Goal: Information Seeking & Learning: Learn about a topic

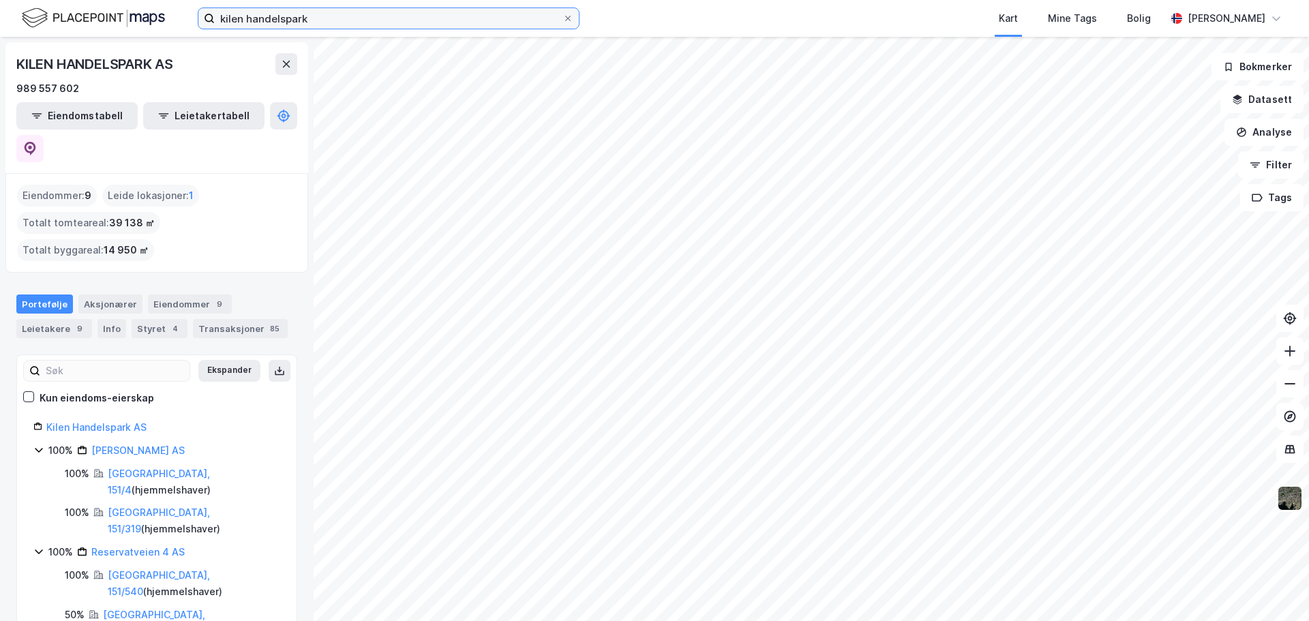
click at [268, 21] on input "kilen handelspark" at bounding box center [389, 18] width 348 height 20
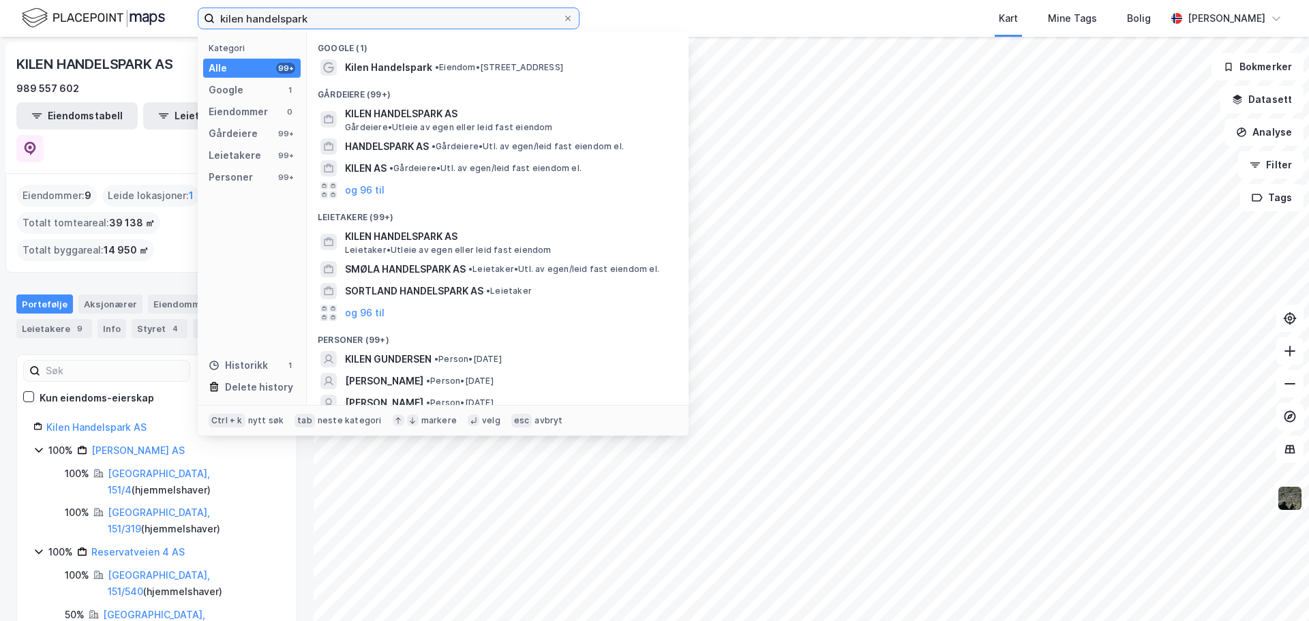
click at [268, 21] on input "kilen handelspark" at bounding box center [389, 18] width 348 height 20
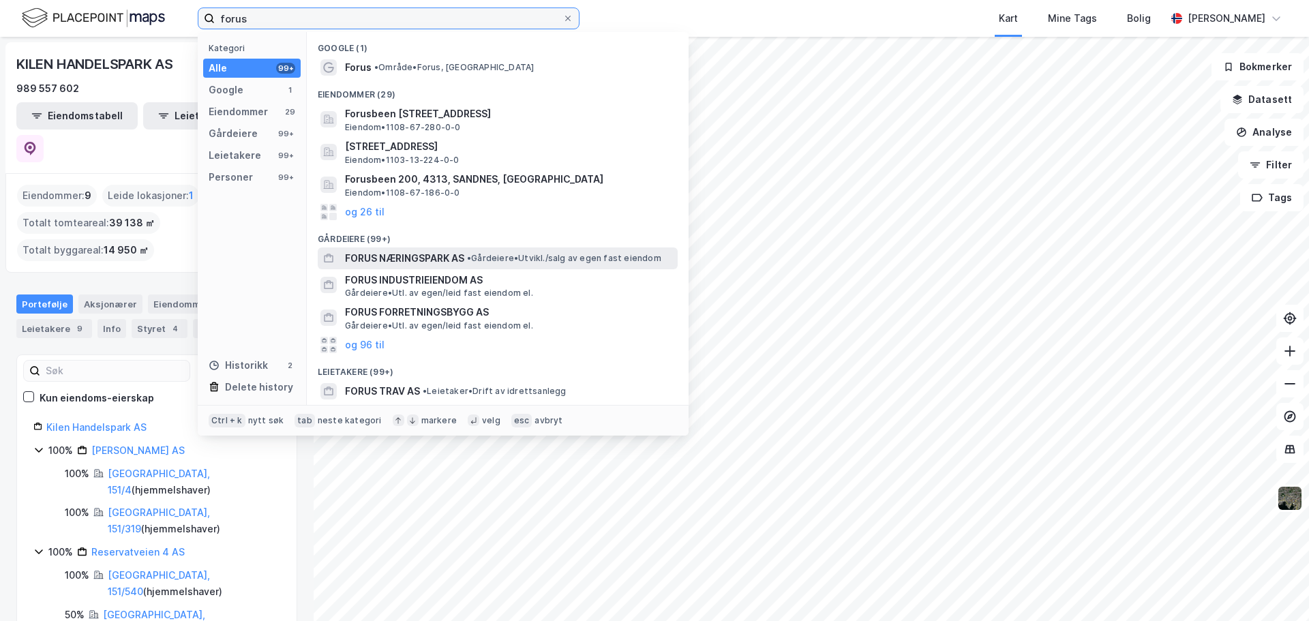
type input "forus"
click at [365, 261] on span "FORUS NÆRINGSPARK AS" at bounding box center [404, 258] width 119 height 16
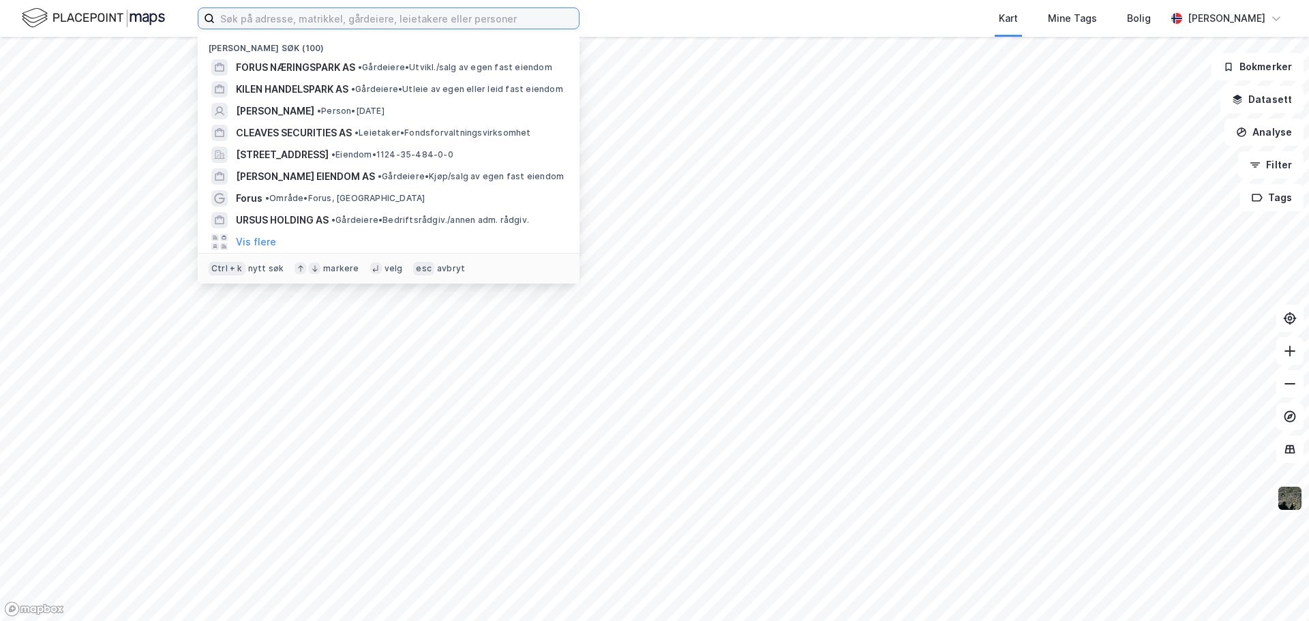
click at [414, 15] on input at bounding box center [397, 18] width 364 height 20
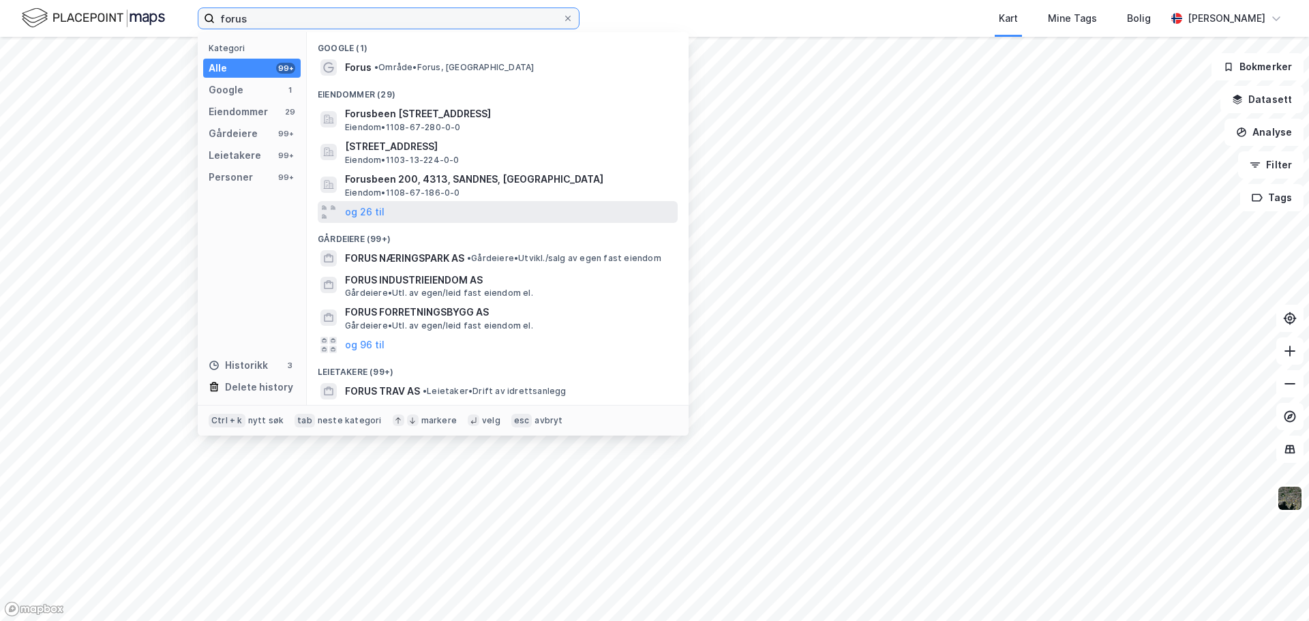
scroll to position [40, 0]
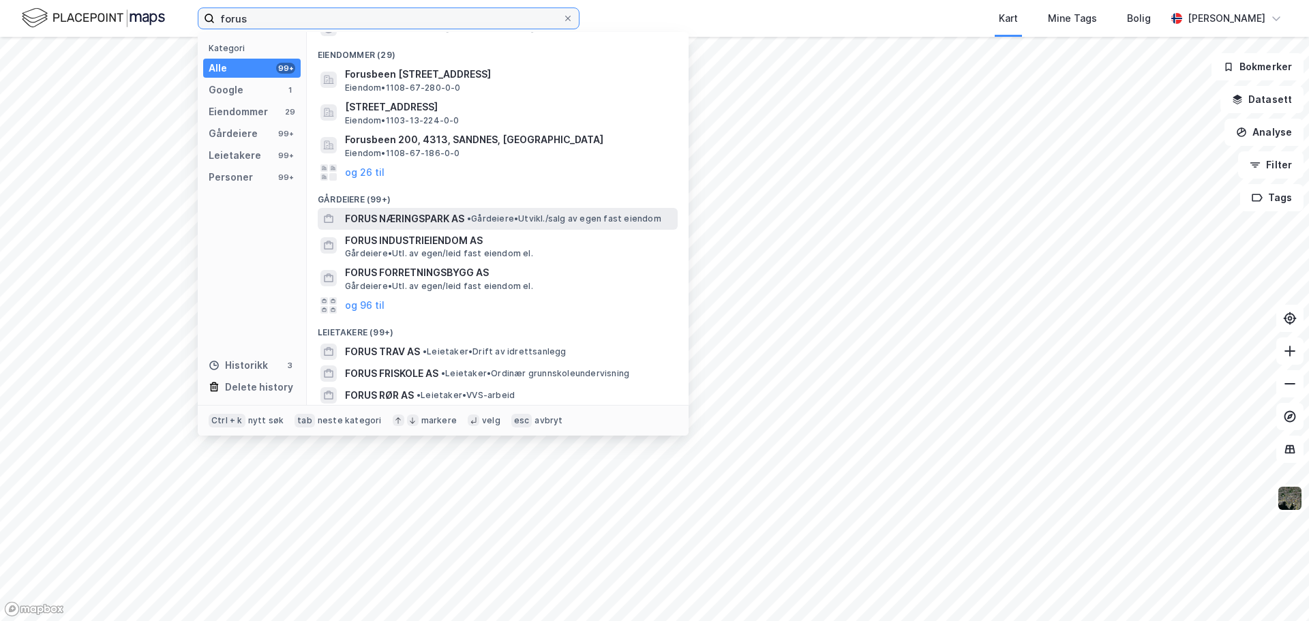
type input "forus"
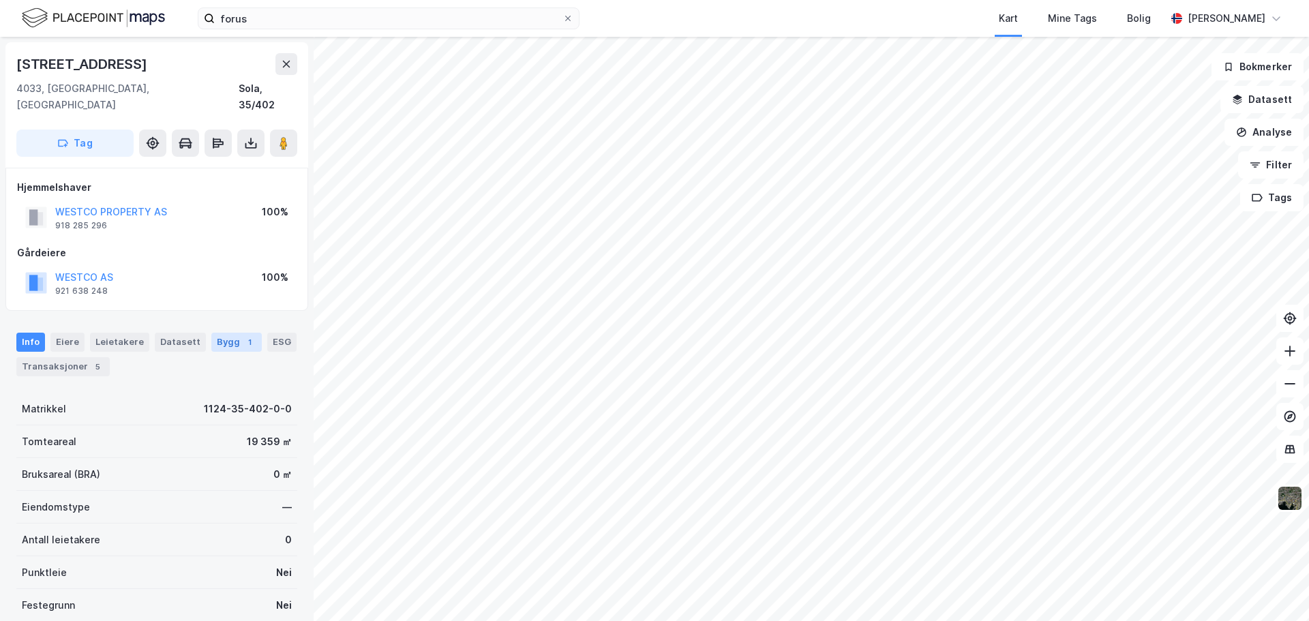
click at [221, 335] on div "Bygg 1" at bounding box center [236, 342] width 50 height 19
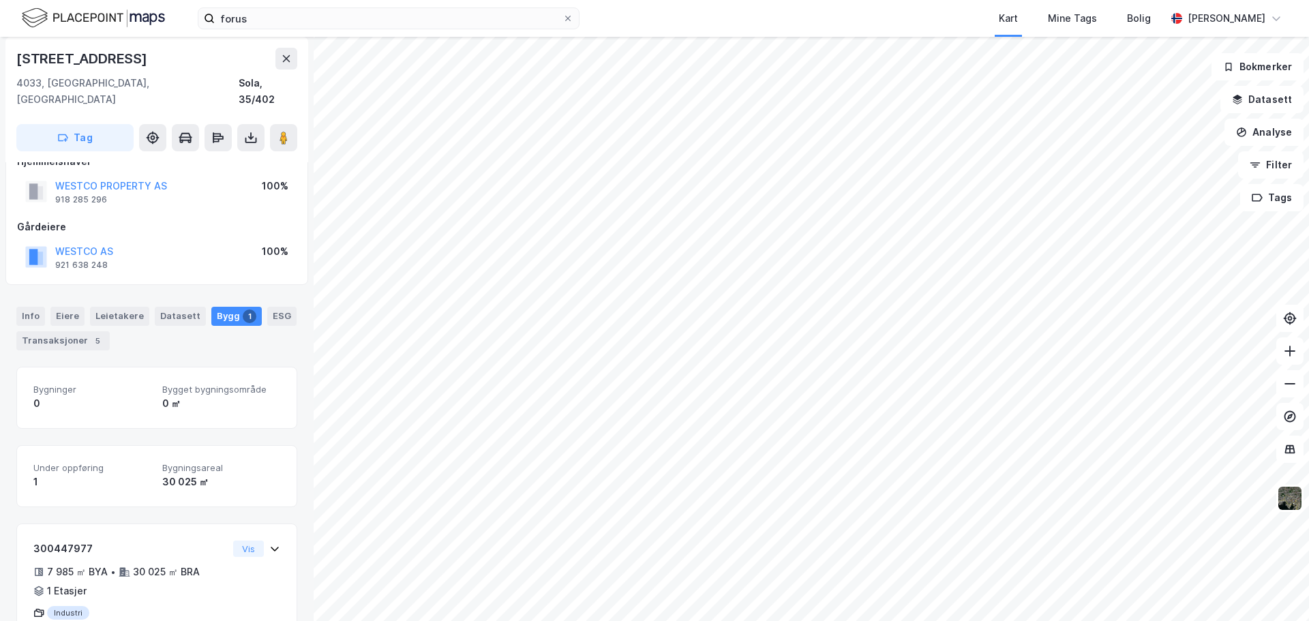
scroll to position [65, 0]
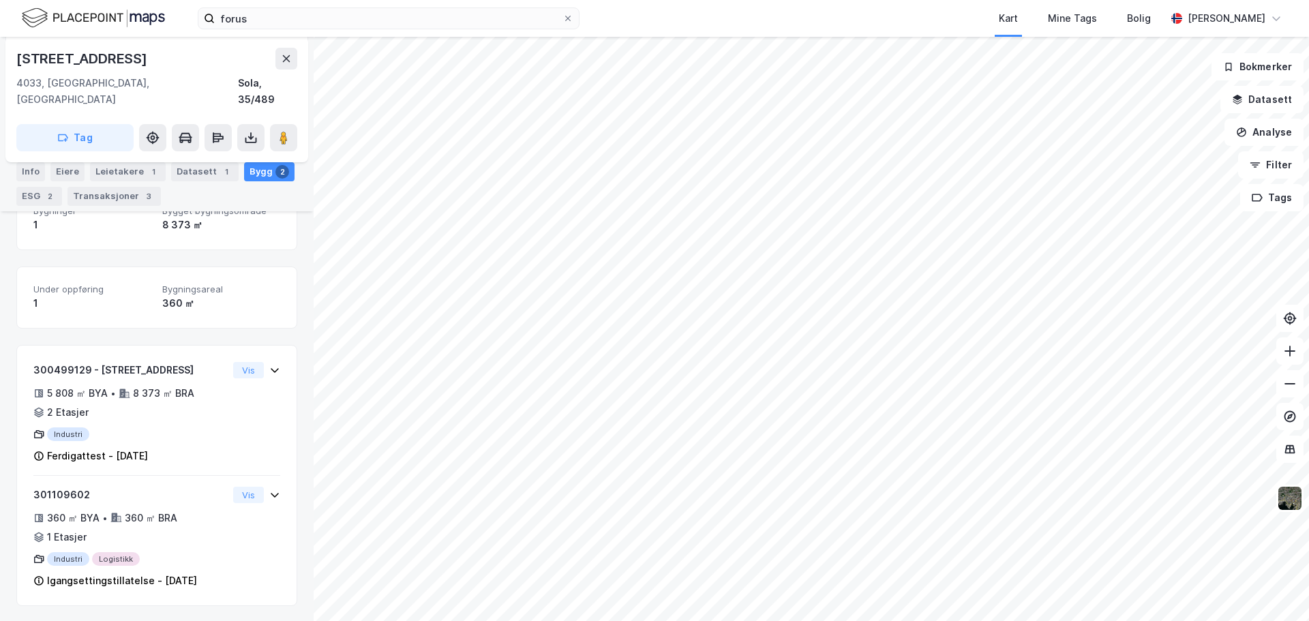
scroll to position [206, 0]
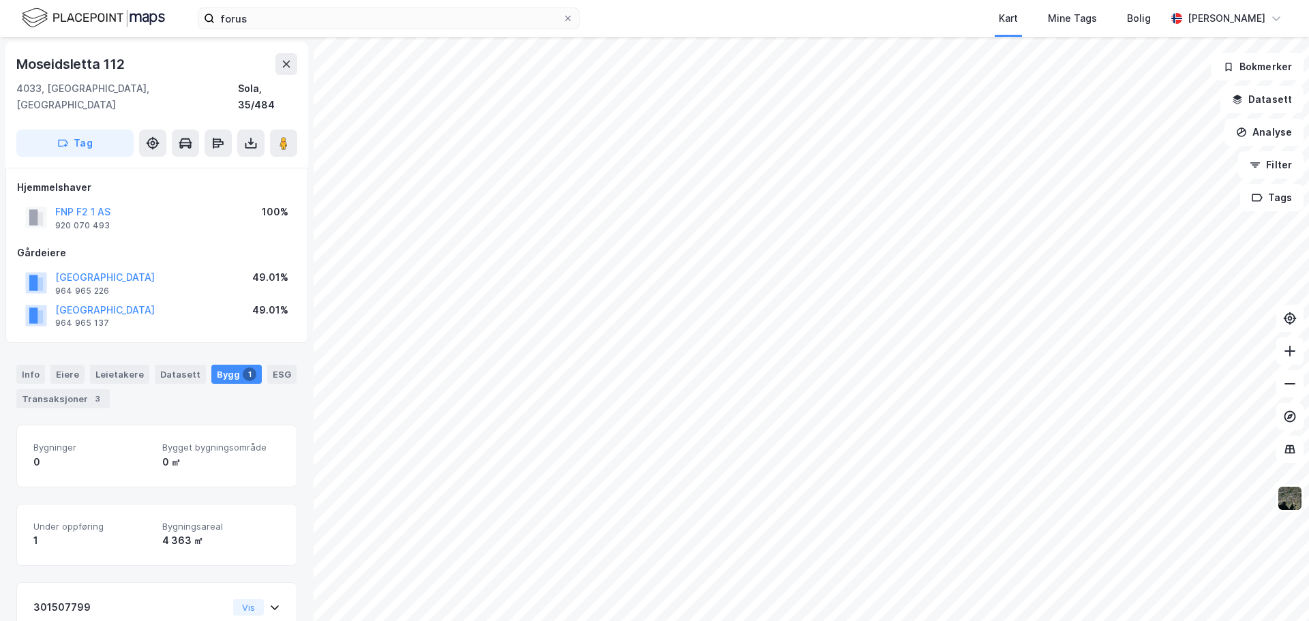
scroll to position [1, 0]
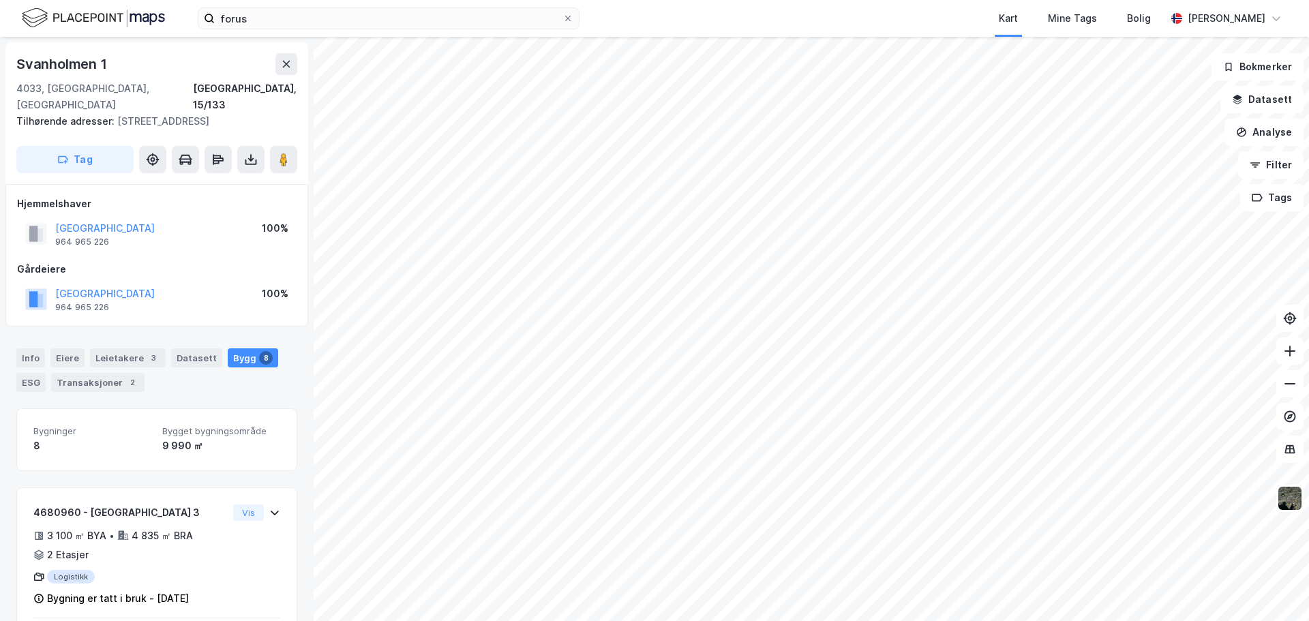
scroll to position [1, 0]
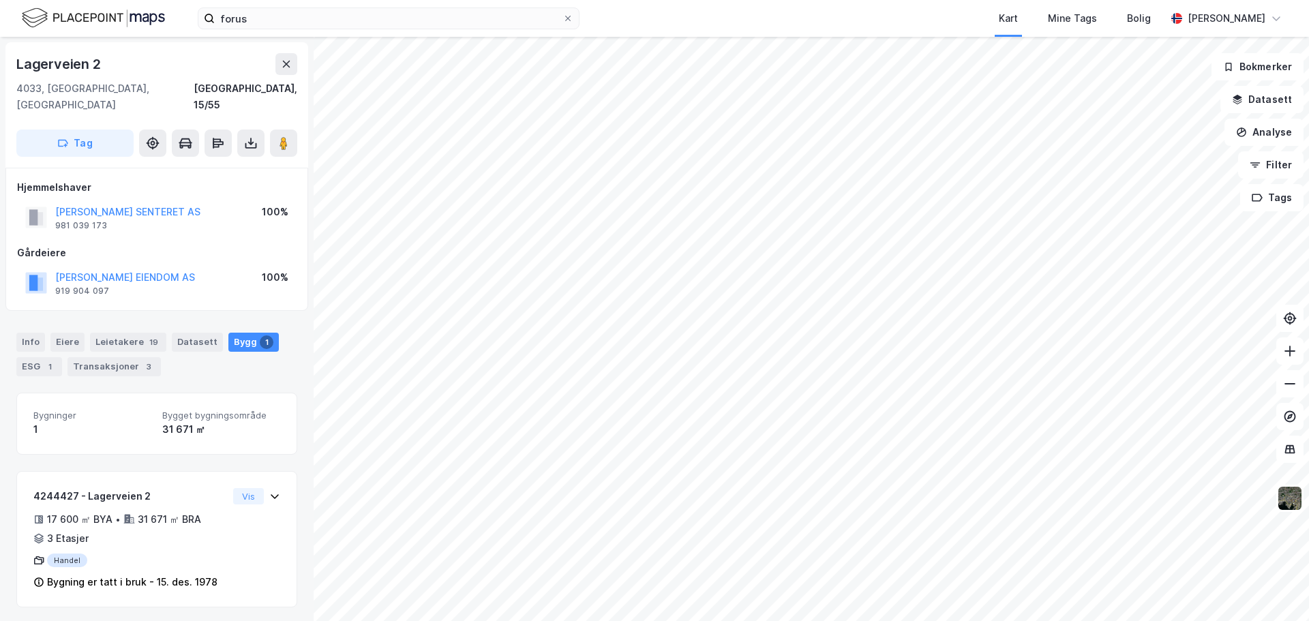
click at [693, 28] on div "forus Kart Mine Tags [PERSON_NAME] [PERSON_NAME] [STREET_ADDRESS], 15/55 Tag Hj…" at bounding box center [654, 310] width 1309 height 621
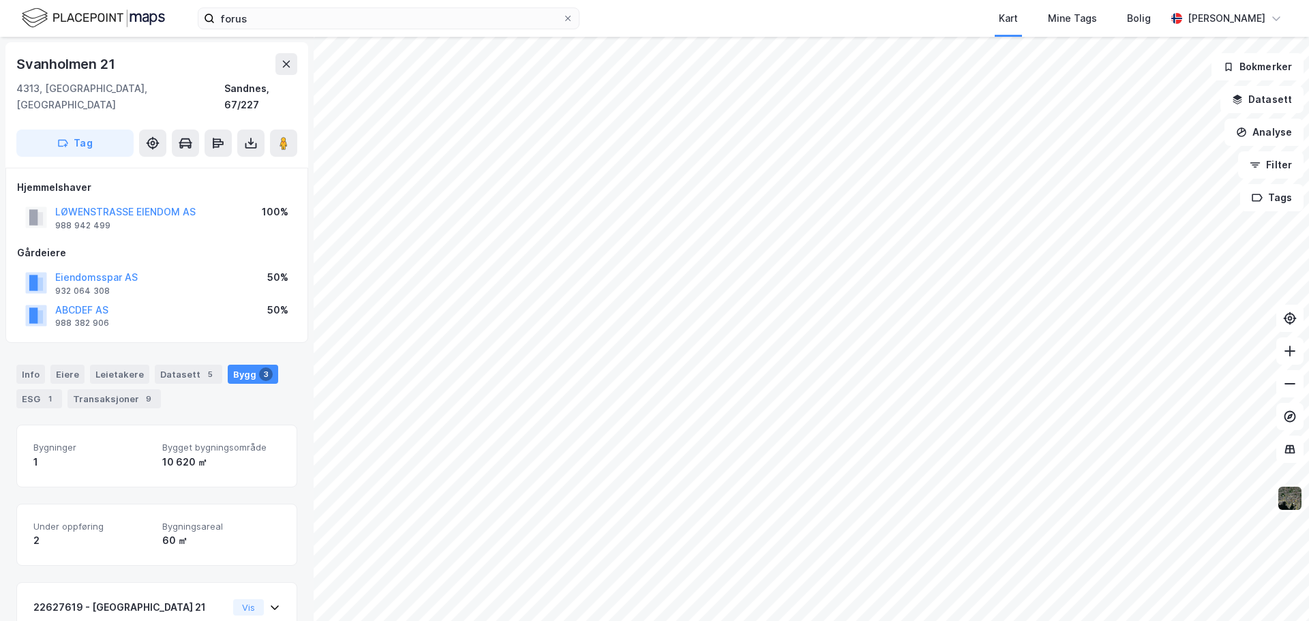
scroll to position [1, 0]
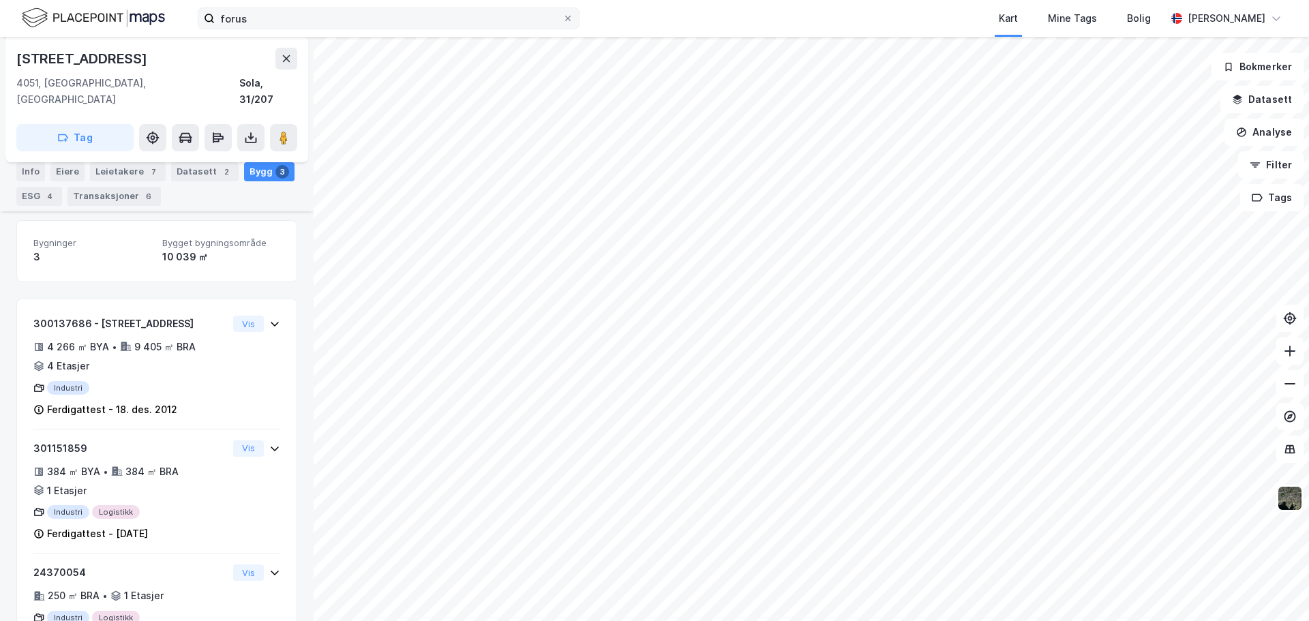
scroll to position [194, 0]
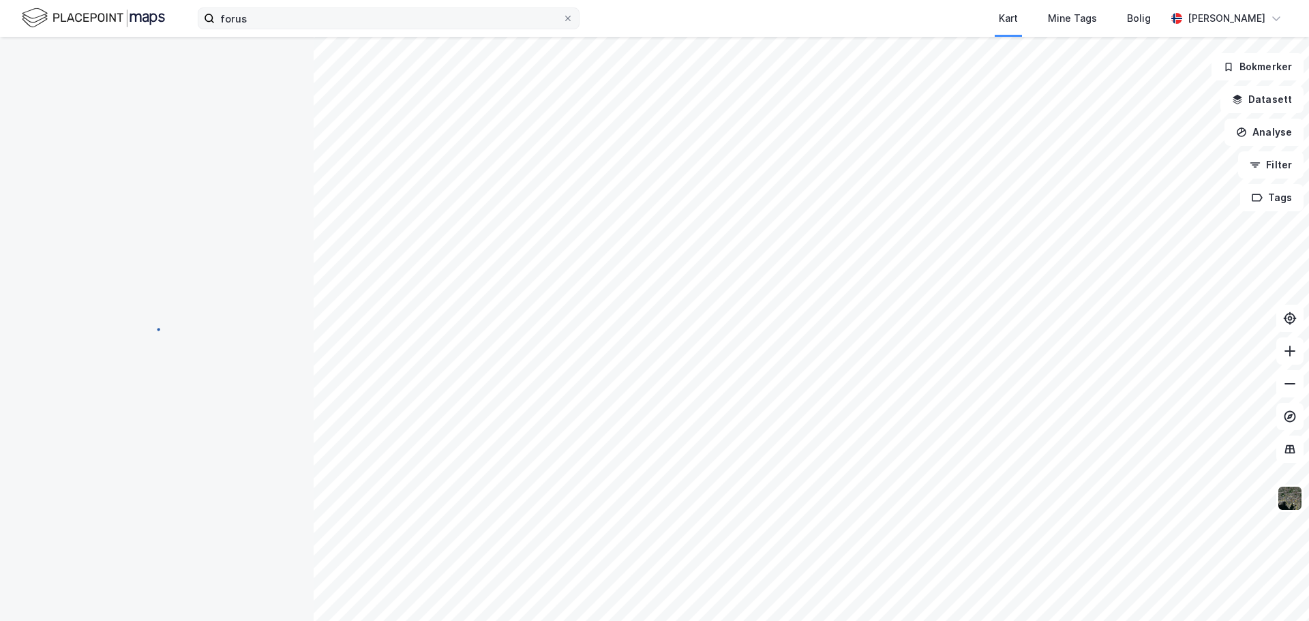
scroll to position [72, 0]
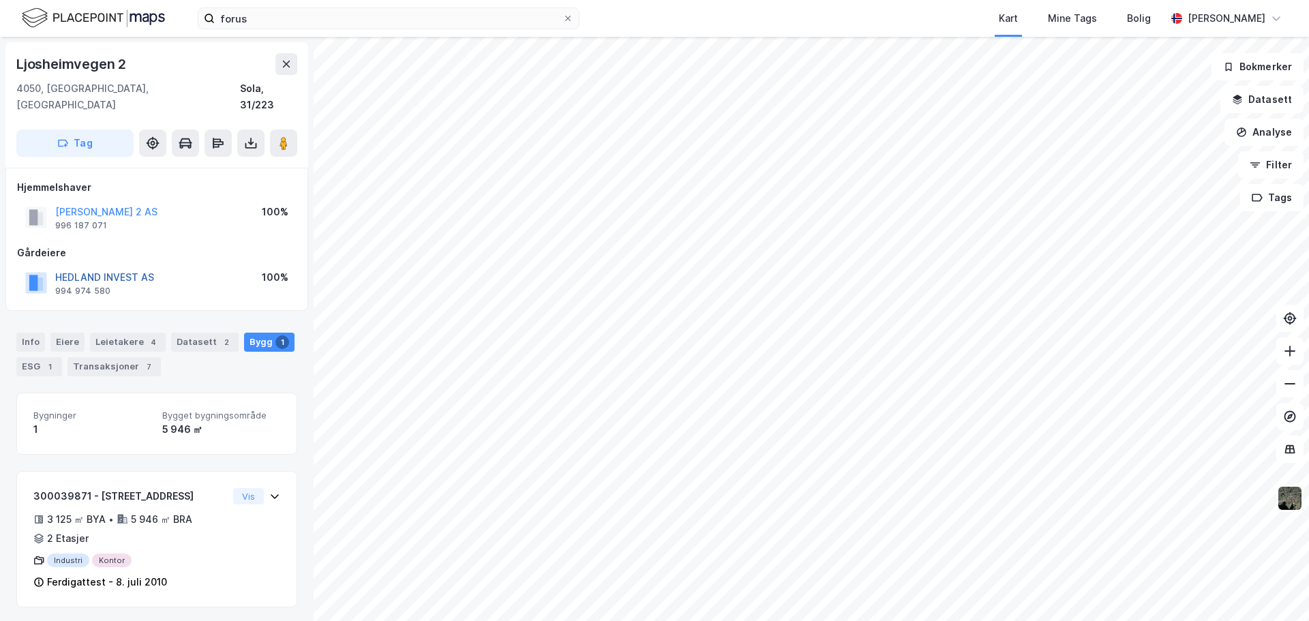
click at [0, 0] on button "HEDLAND INVEST AS" at bounding box center [0, 0] width 0 height 0
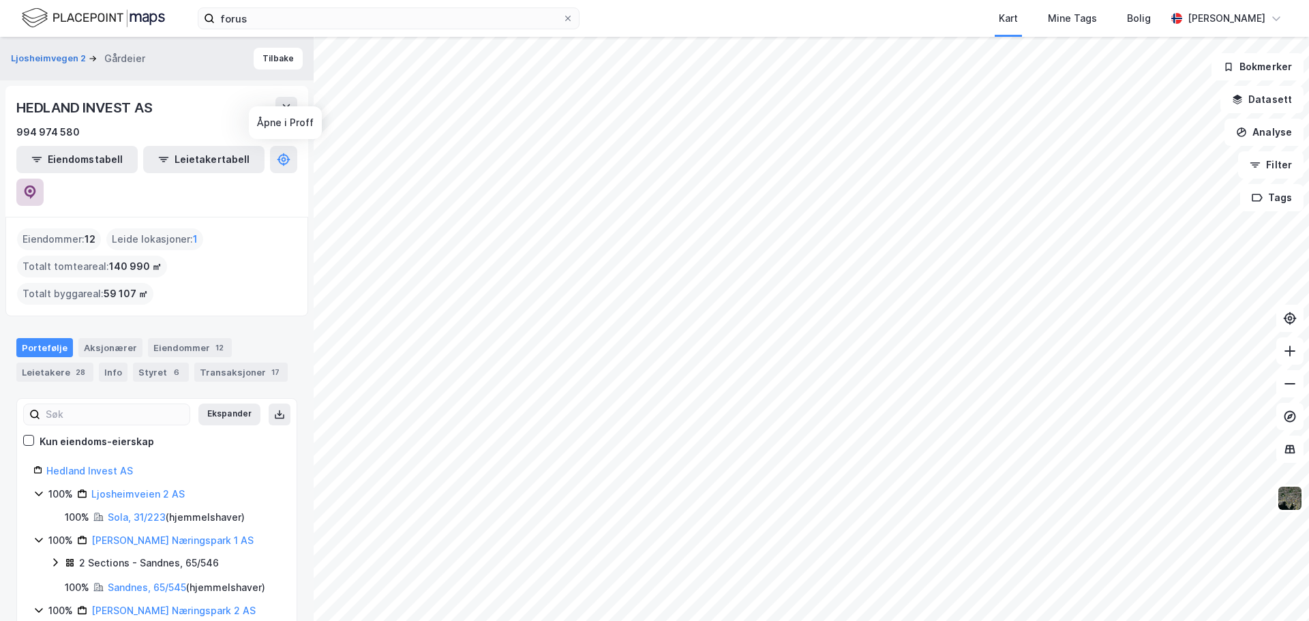
click at [37, 185] on icon at bounding box center [30, 192] width 14 height 14
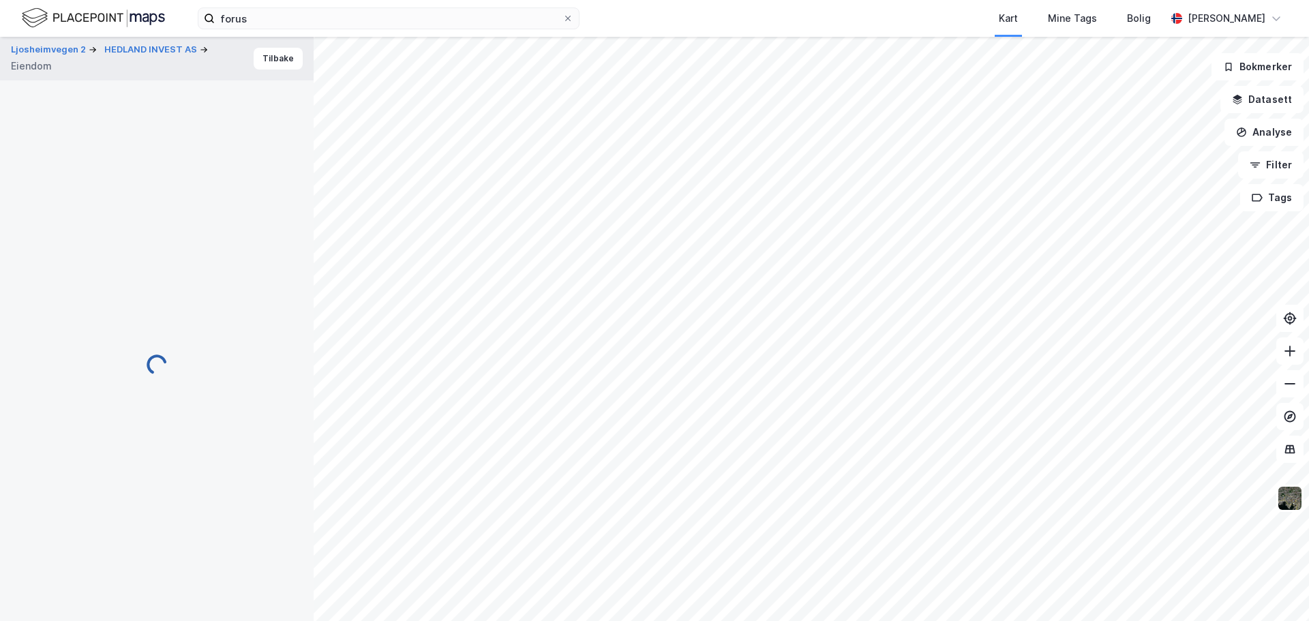
scroll to position [72, 0]
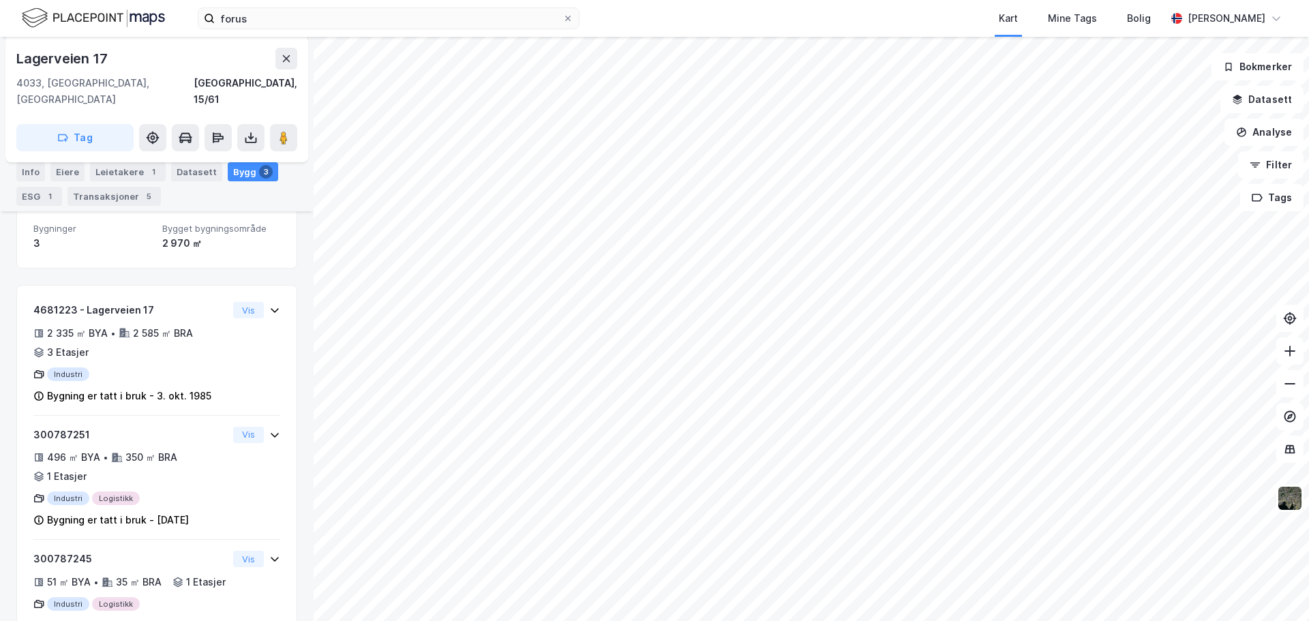
scroll to position [227, 0]
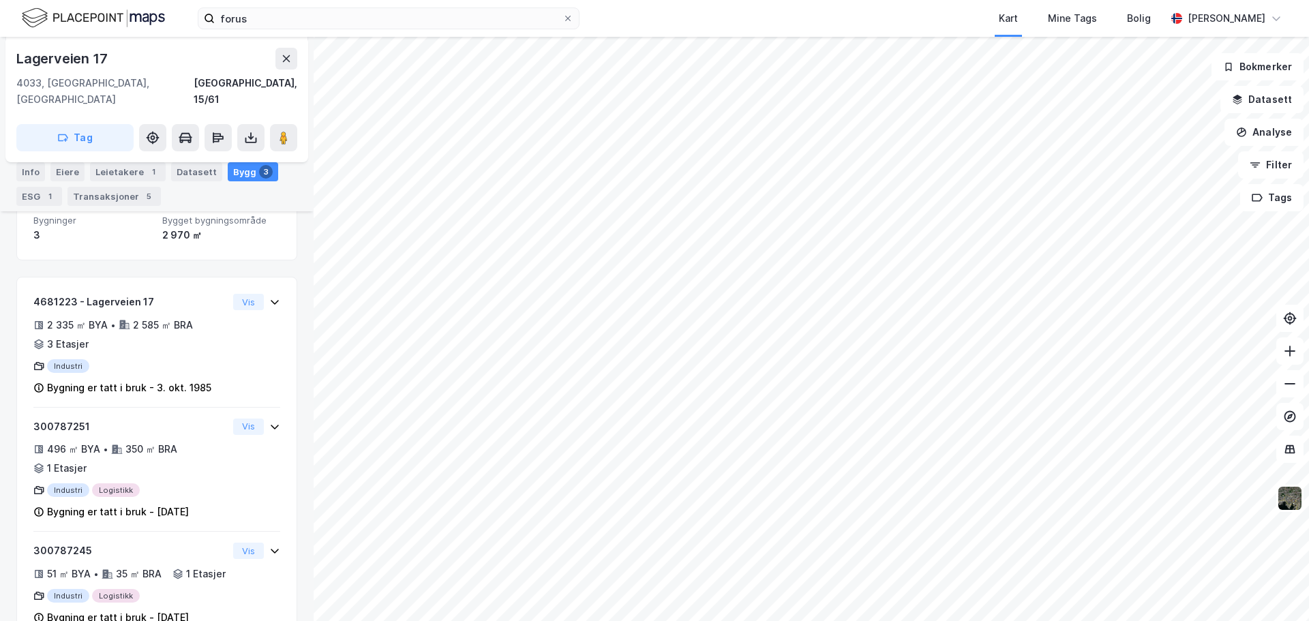
scroll to position [19, 0]
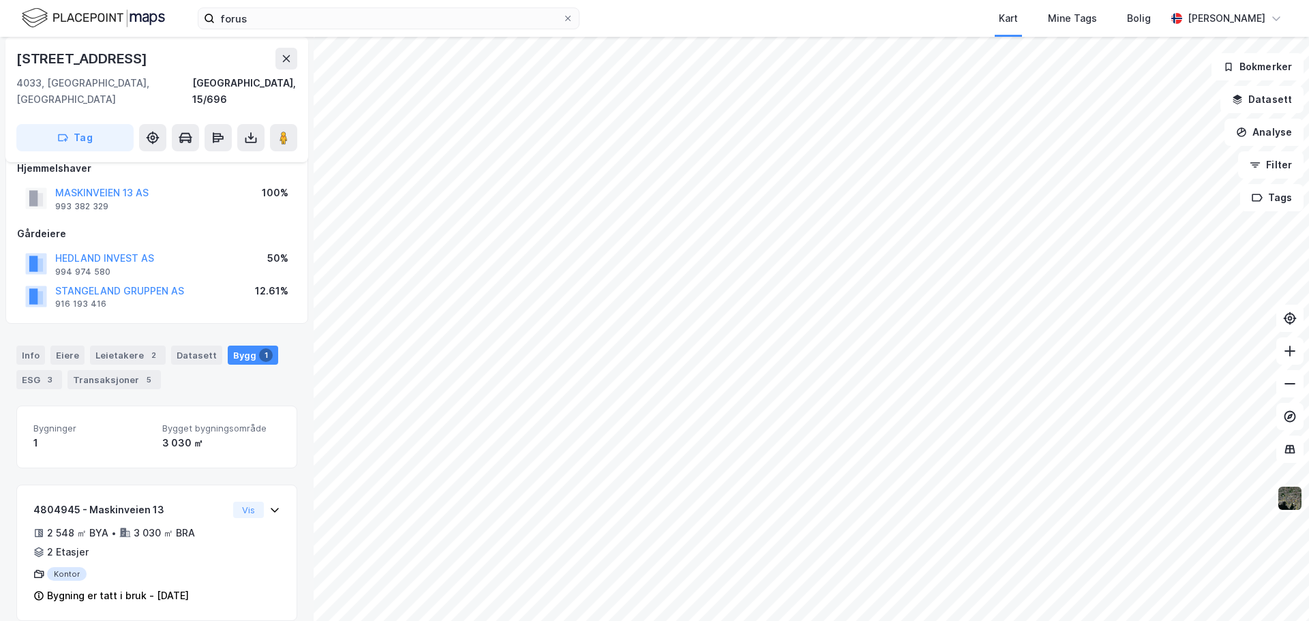
scroll to position [19, 0]
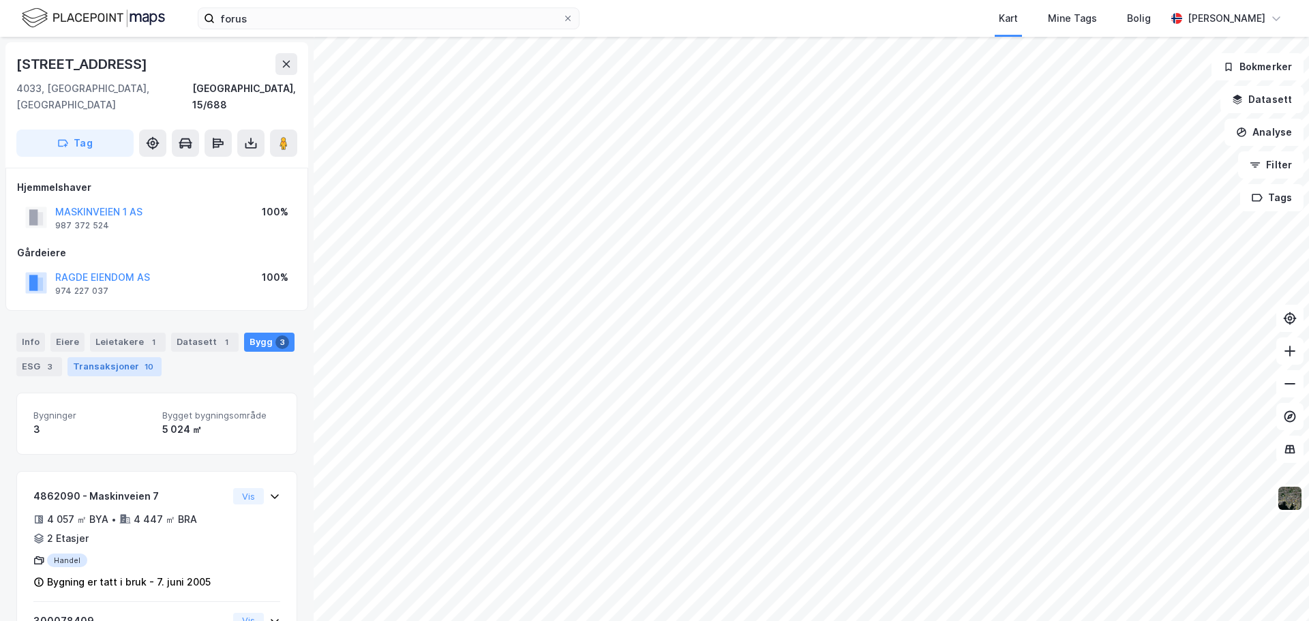
click at [134, 357] on div "Transaksjoner 10" at bounding box center [114, 366] width 94 height 19
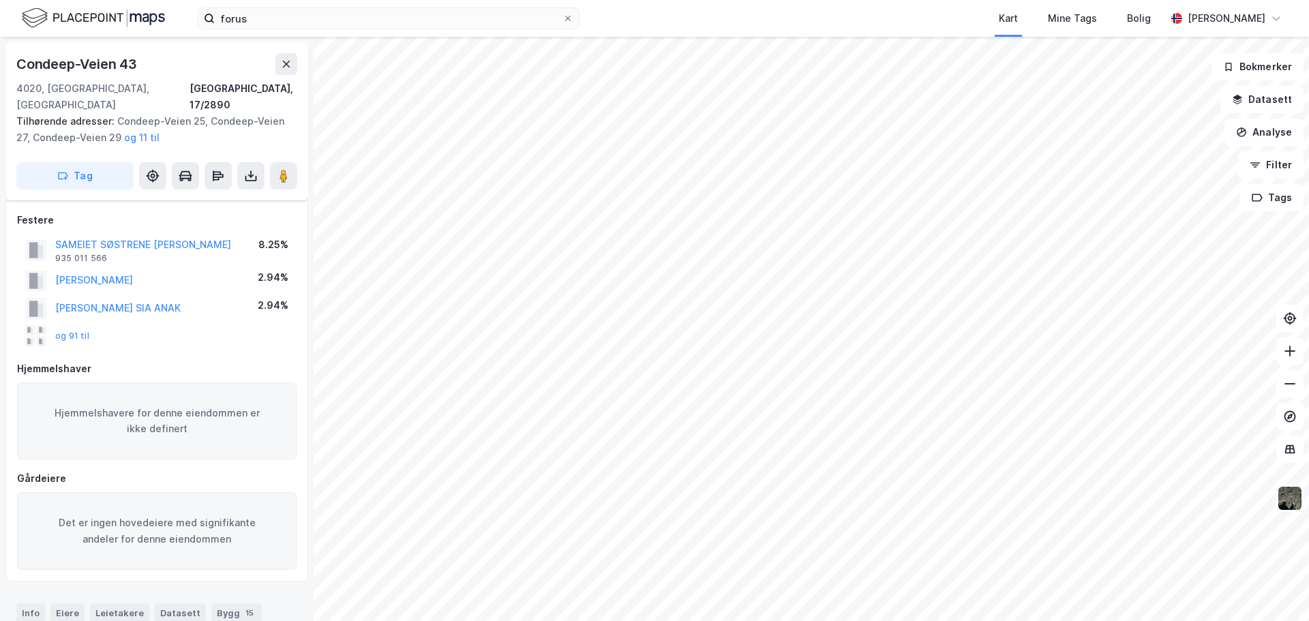
scroll to position [273, 0]
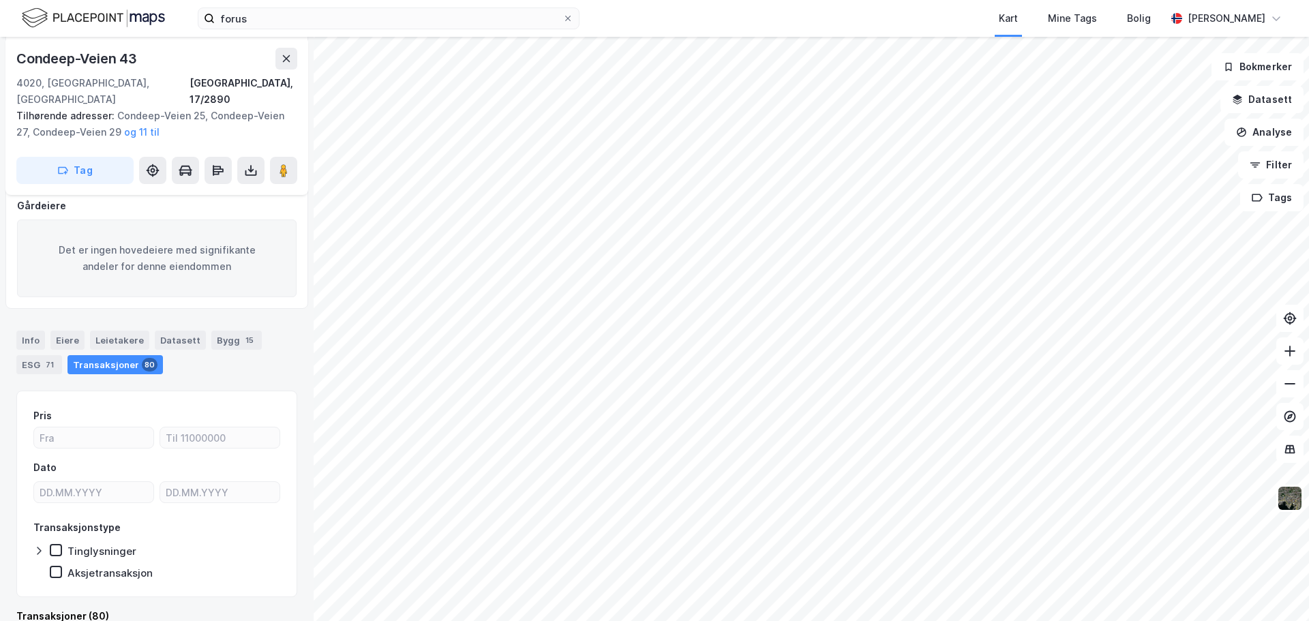
scroll to position [76, 0]
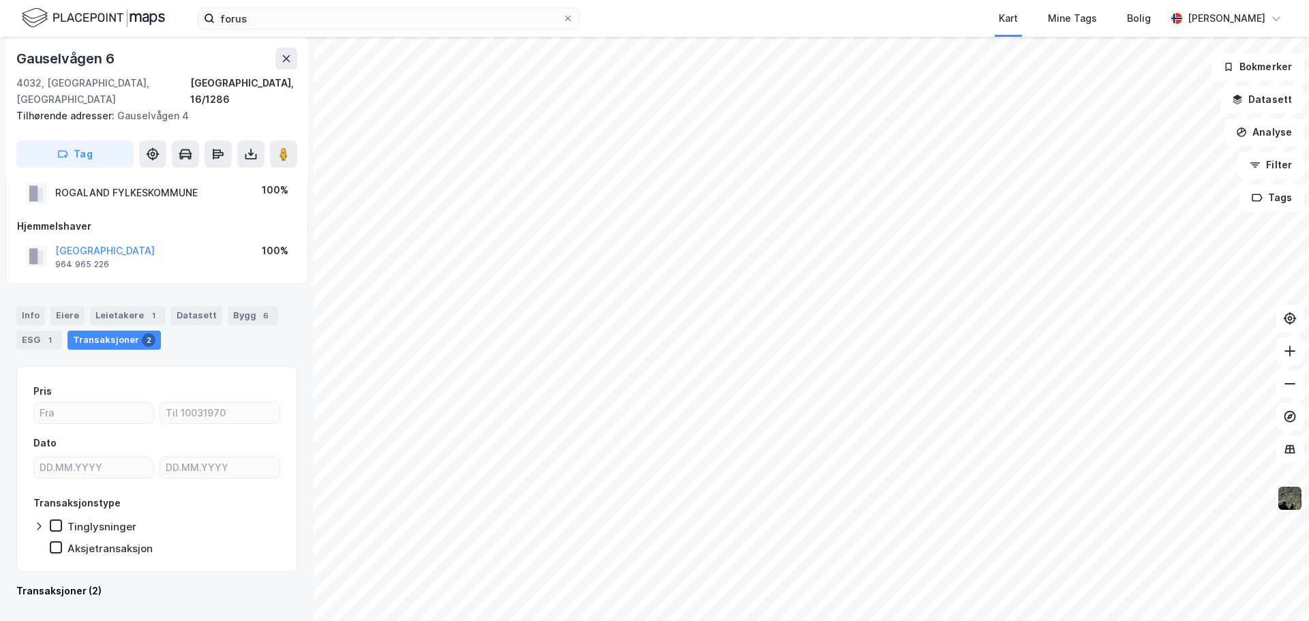
scroll to position [22, 0]
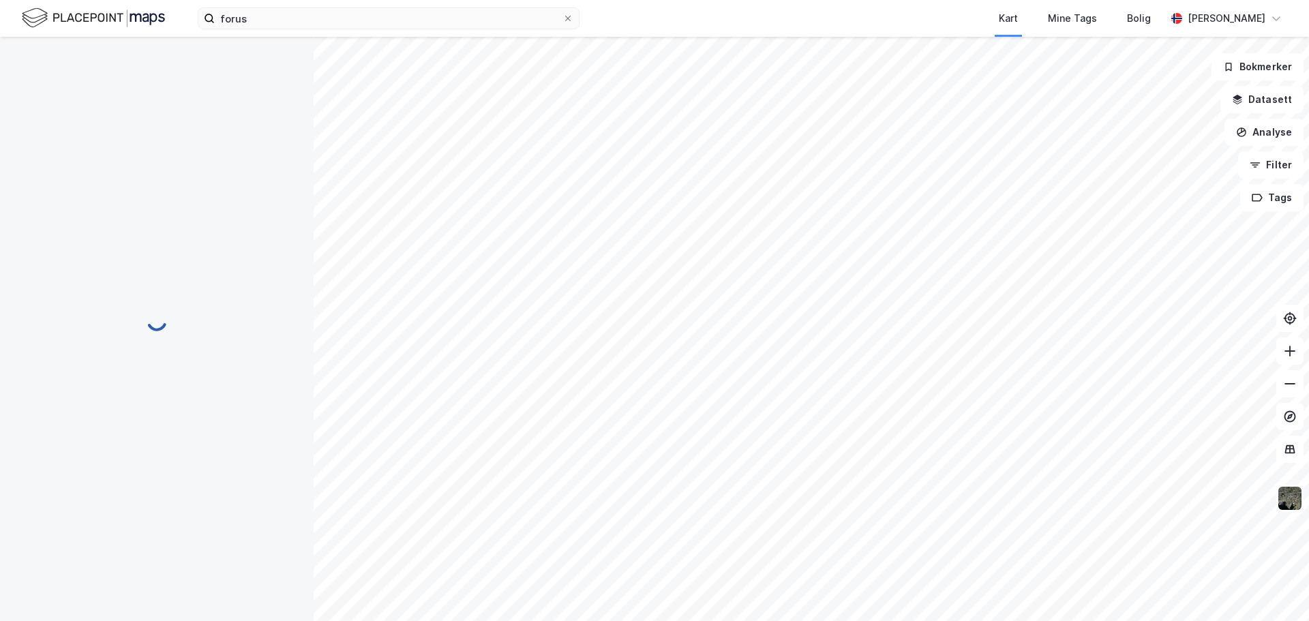
scroll to position [10, 0]
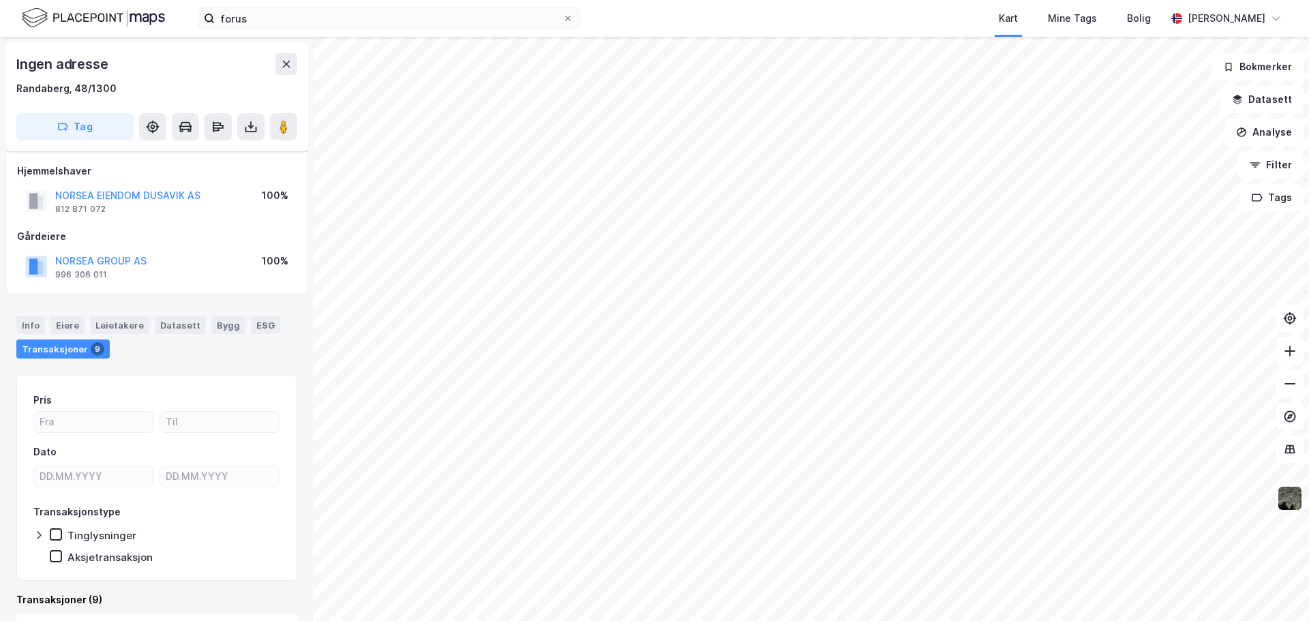
scroll to position [9, 0]
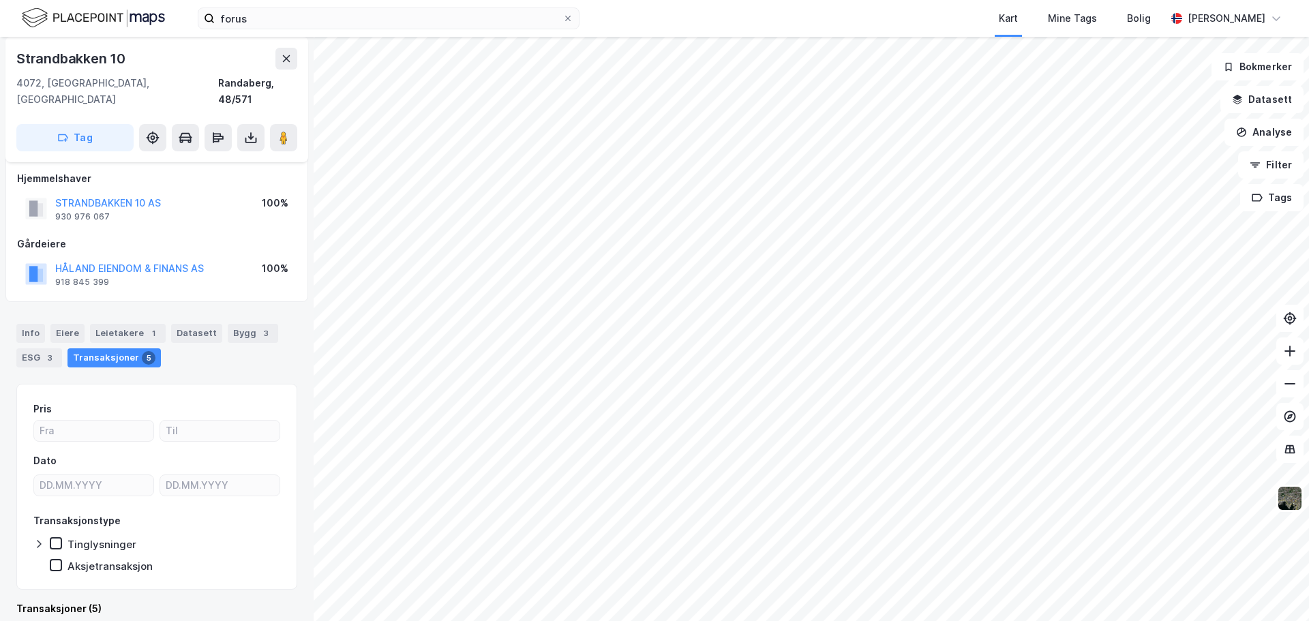
scroll to position [9, 0]
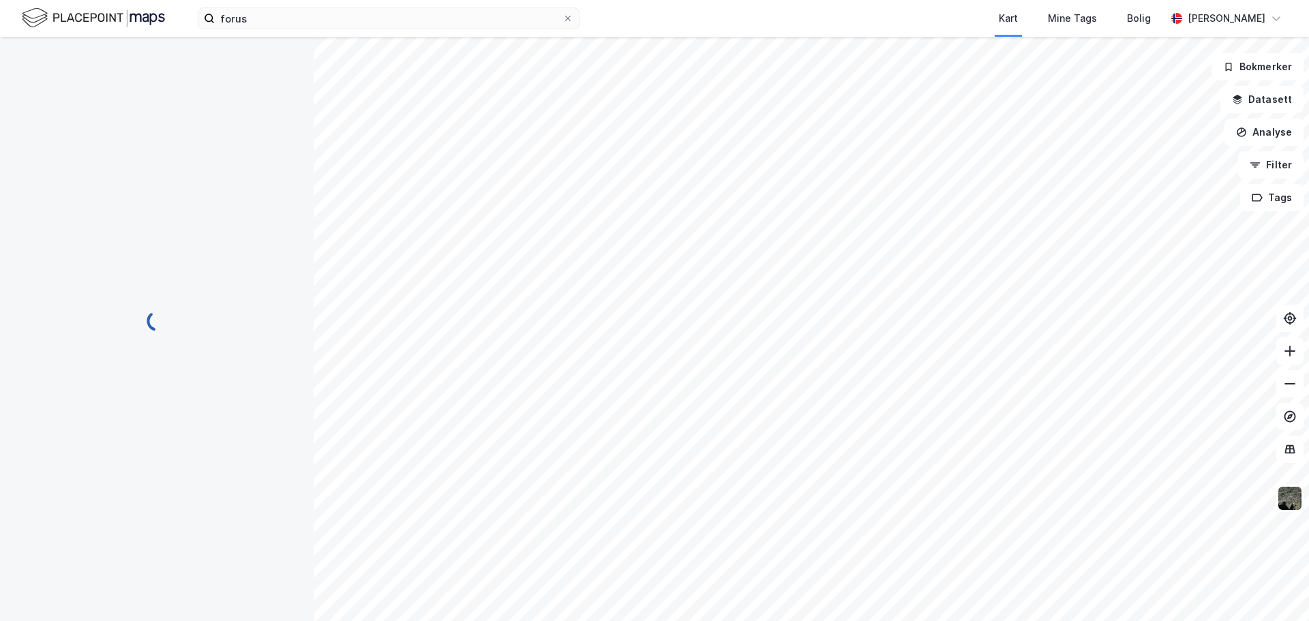
scroll to position [9, 0]
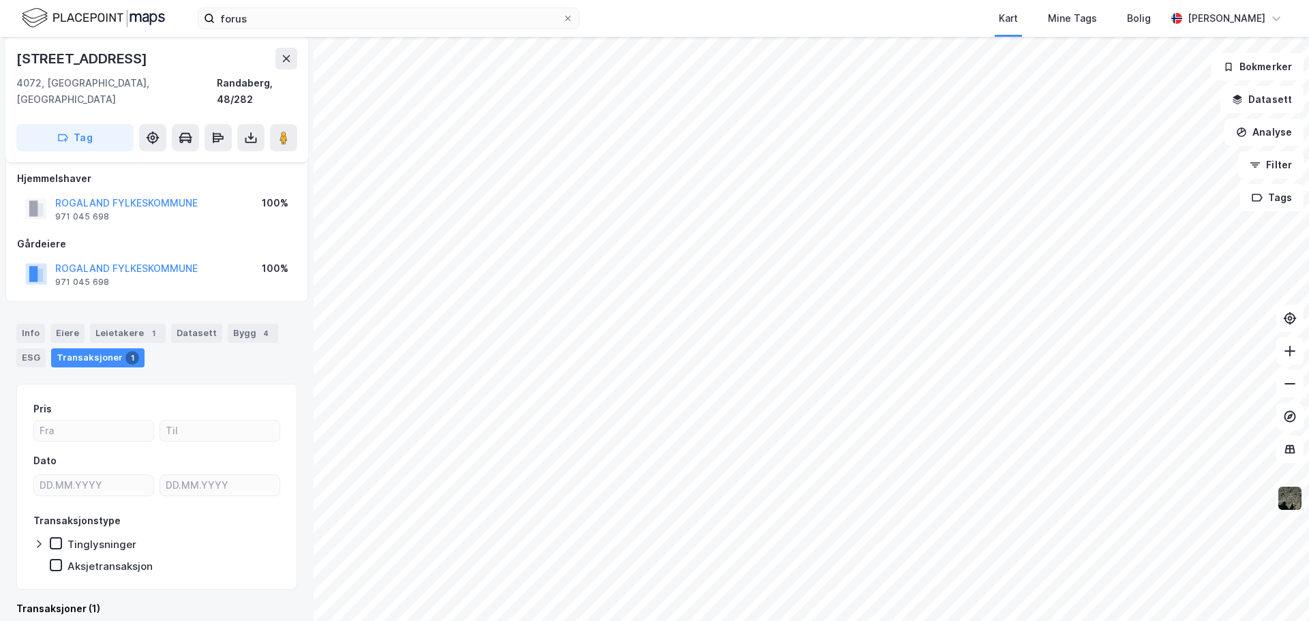
scroll to position [9, 0]
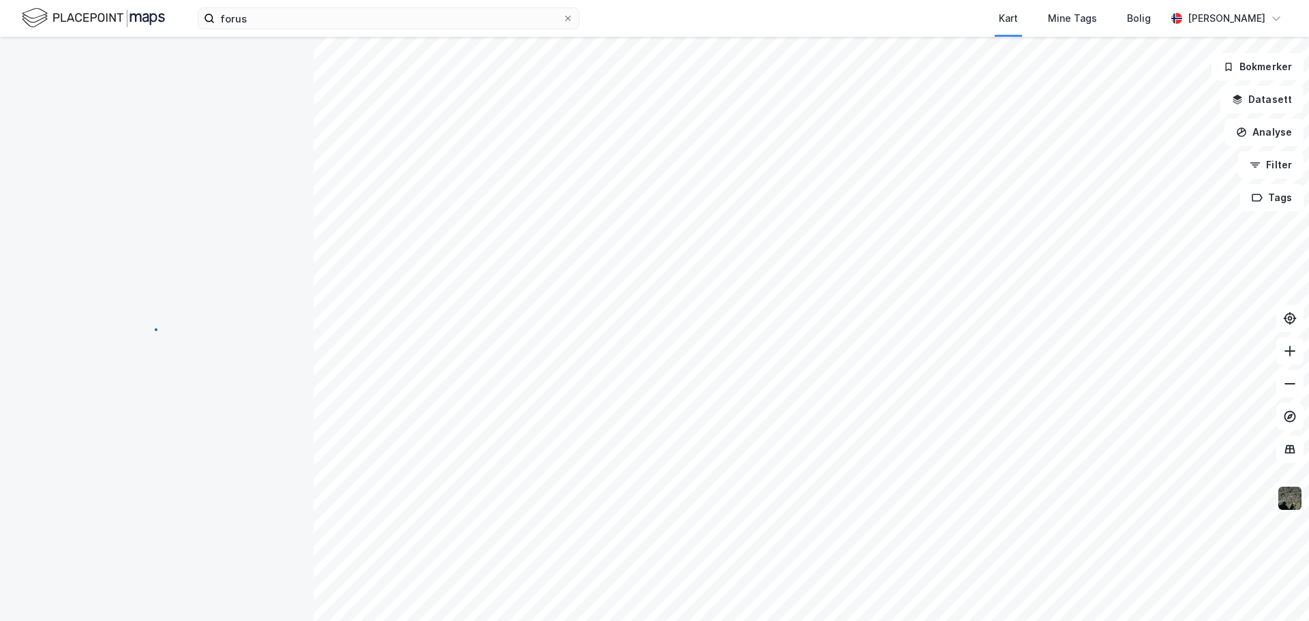
scroll to position [9, 0]
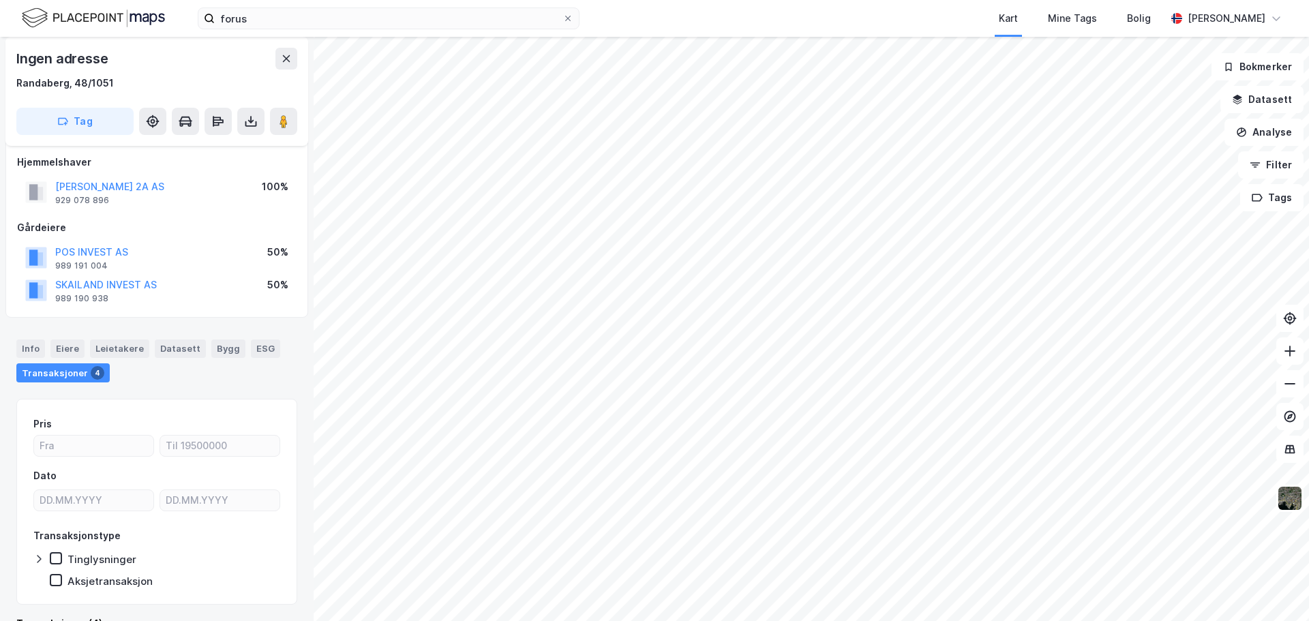
scroll to position [9, 0]
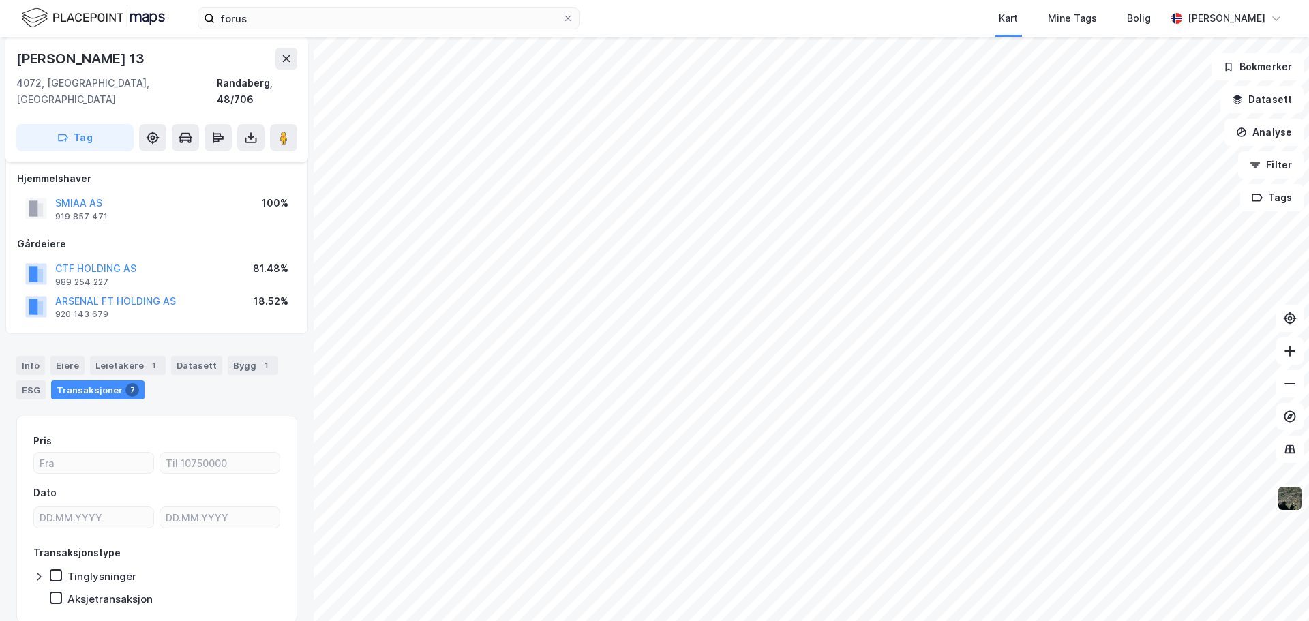
scroll to position [9, 0]
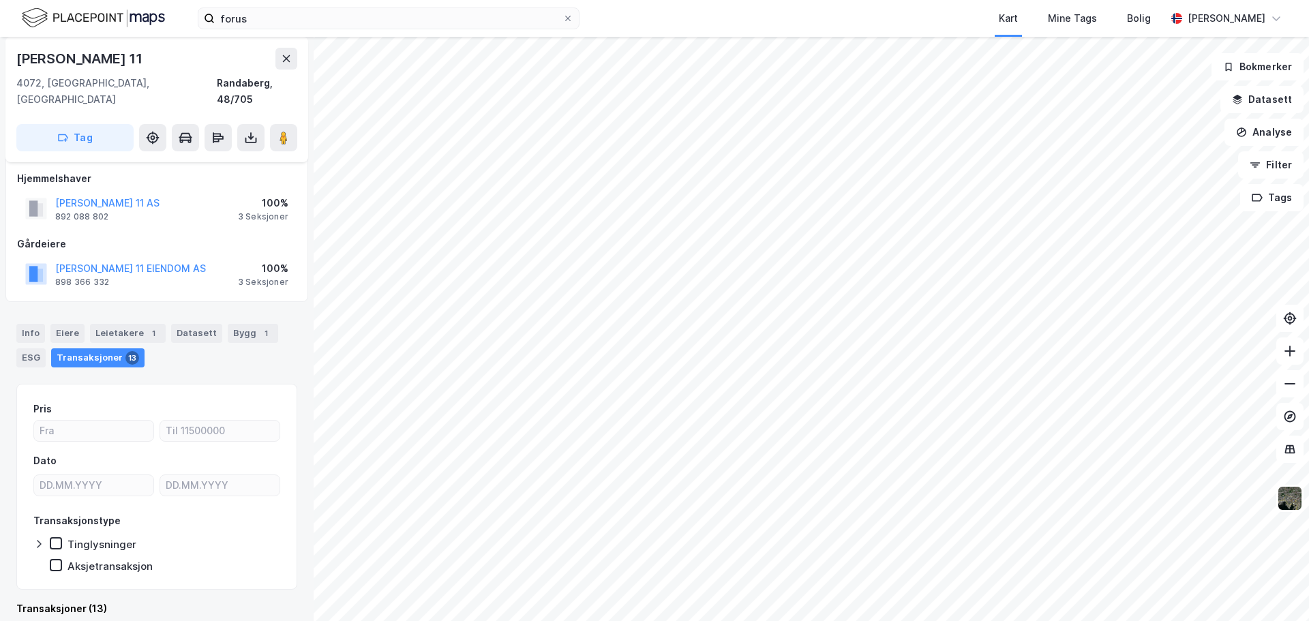
scroll to position [9, 0]
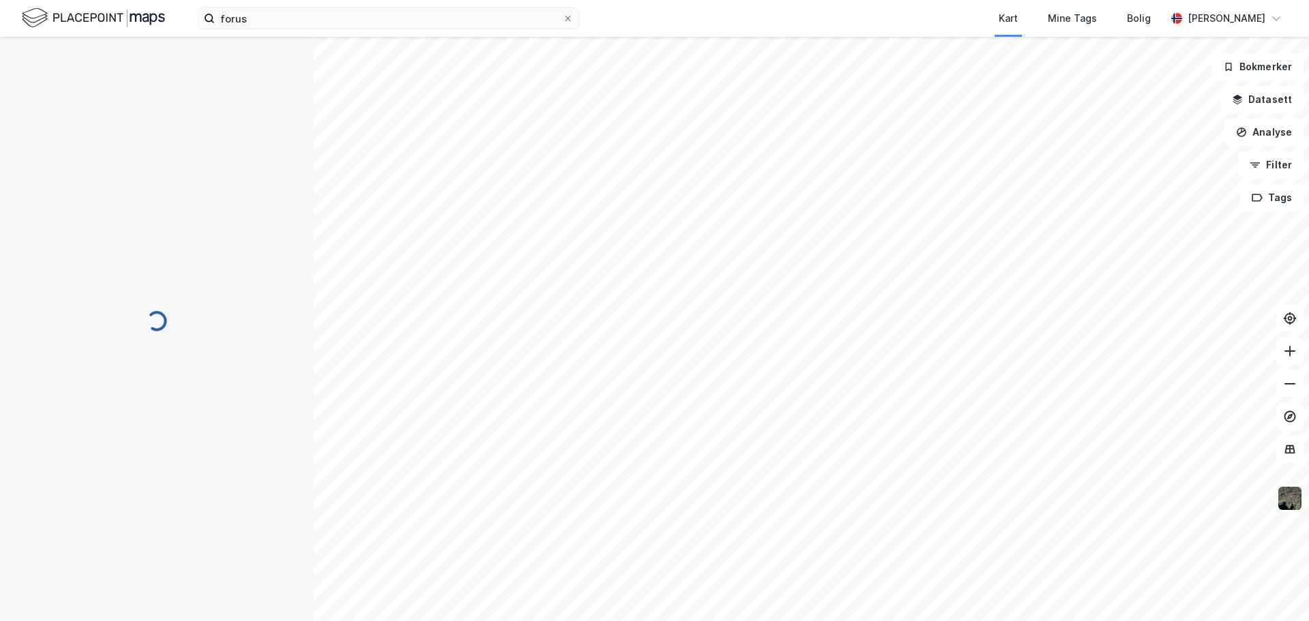
scroll to position [9, 0]
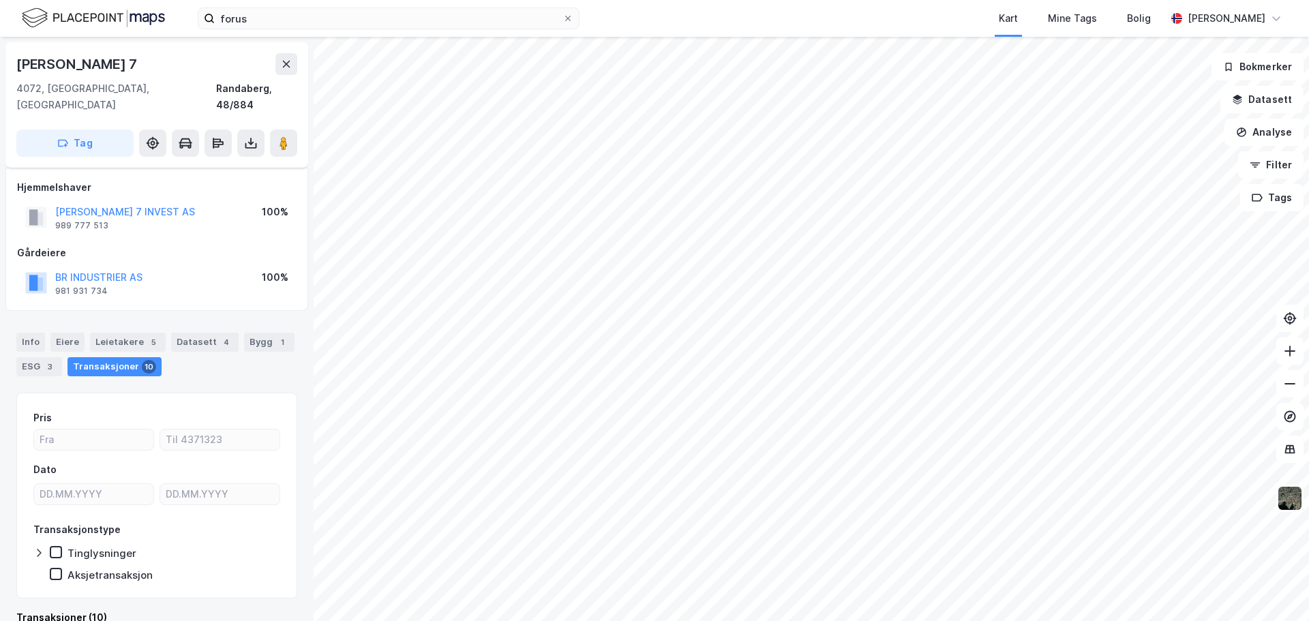
scroll to position [9, 0]
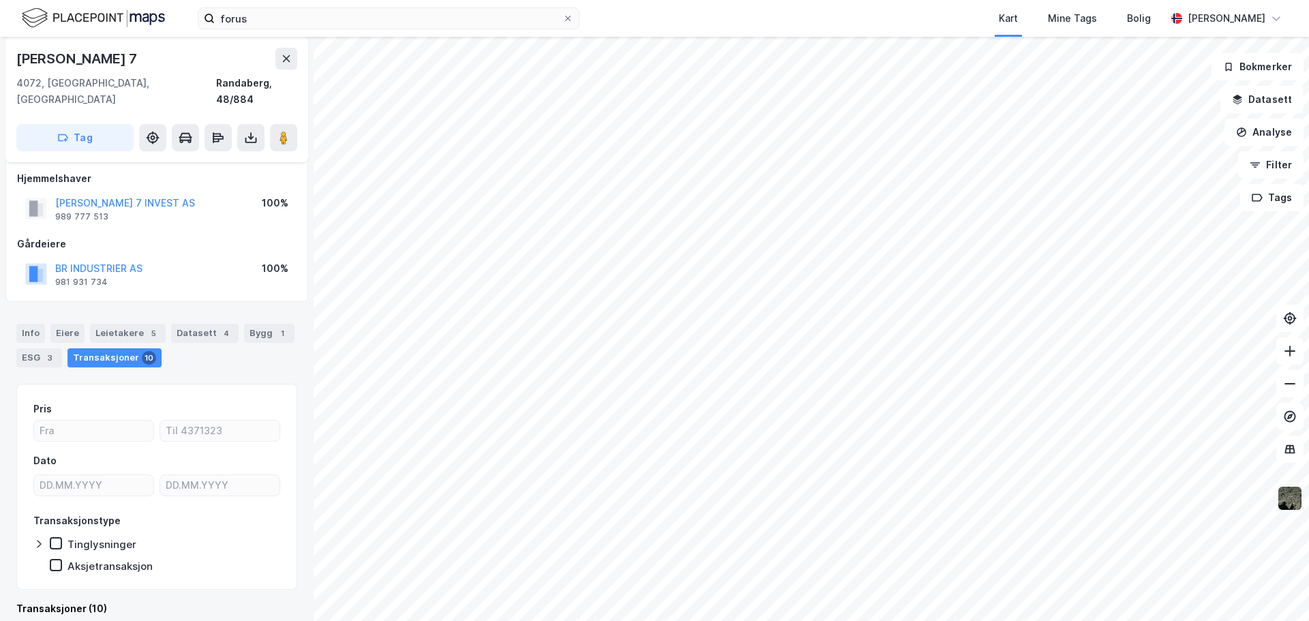
click at [1288, 503] on img at bounding box center [1290, 498] width 26 height 26
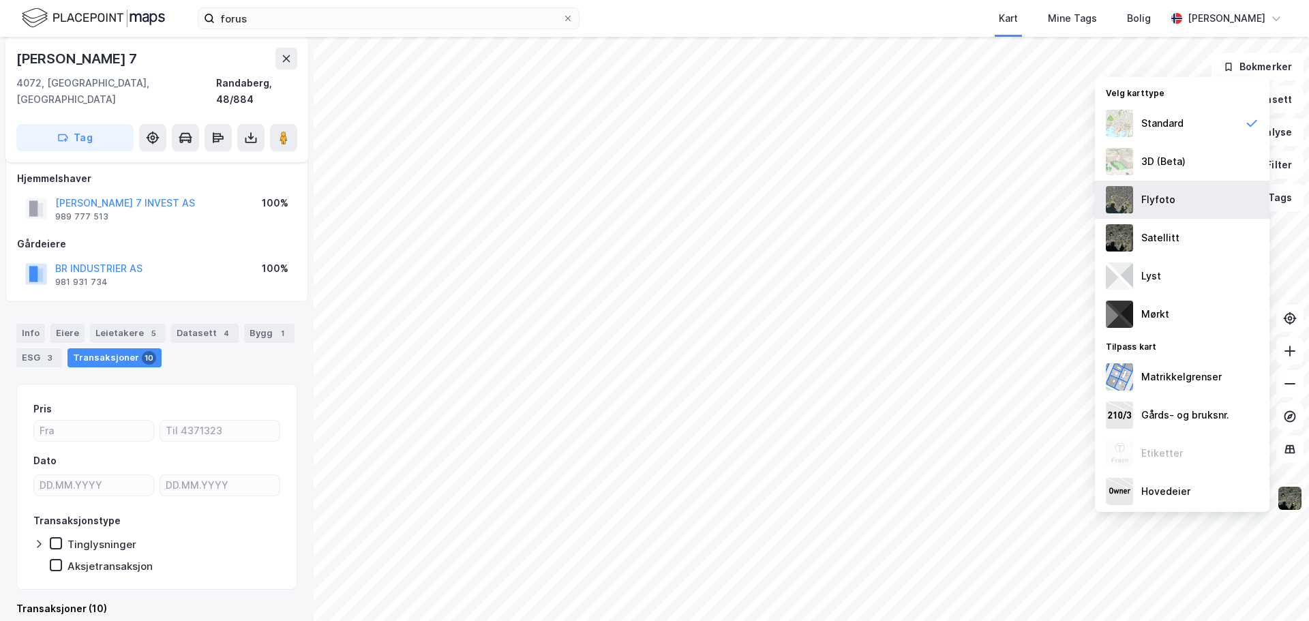
click at [1171, 200] on div "Flyfoto" at bounding box center [1158, 200] width 34 height 16
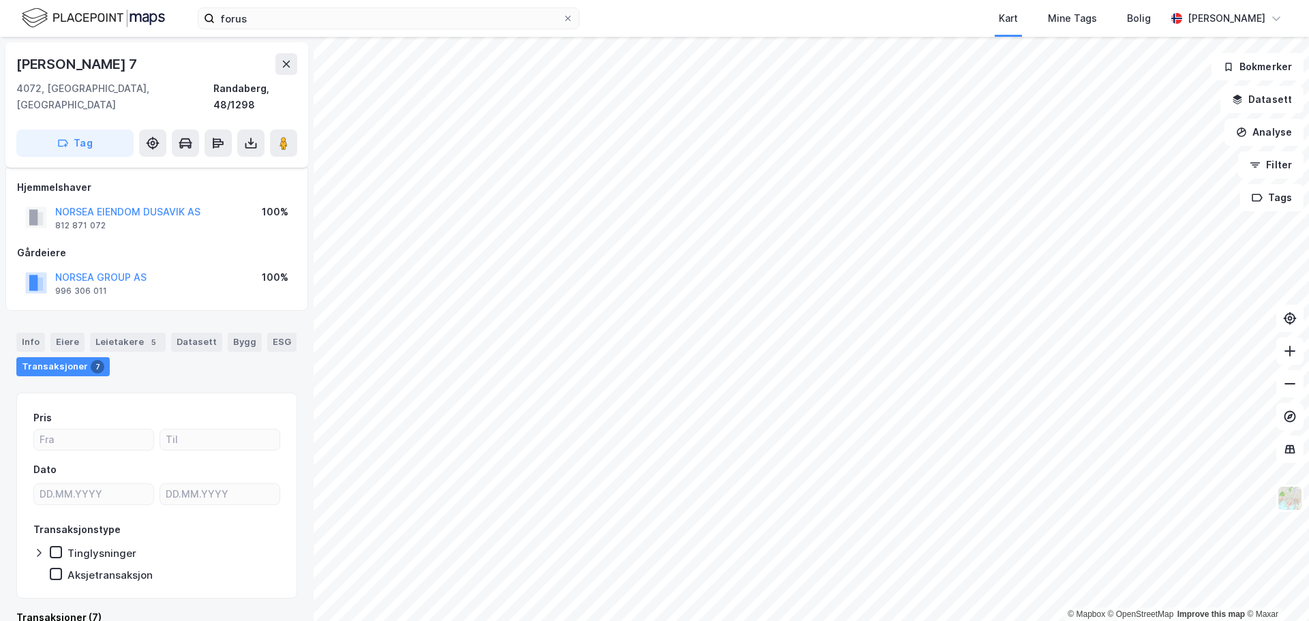
scroll to position [9, 0]
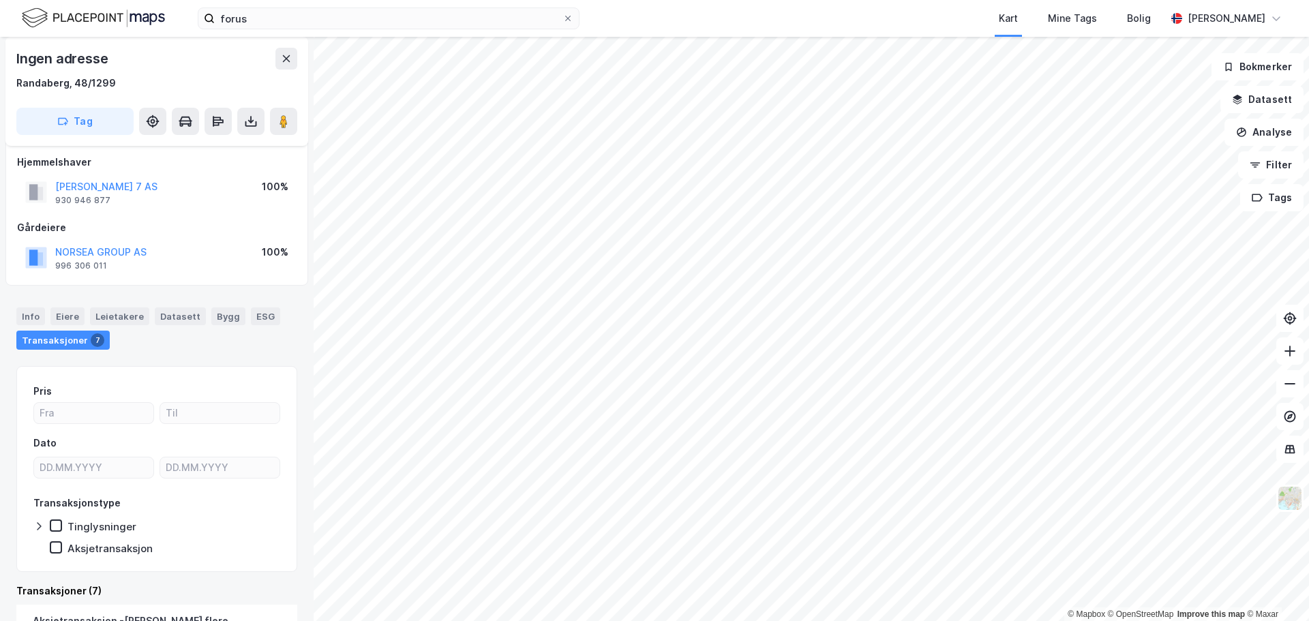
scroll to position [9, 0]
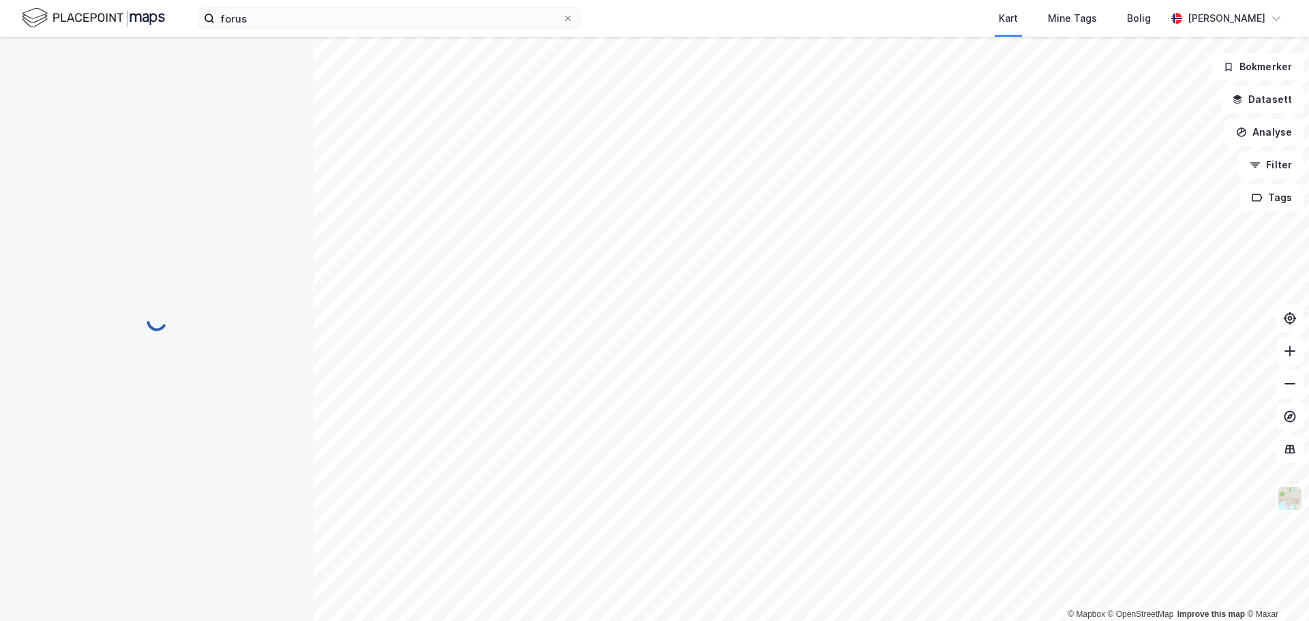
scroll to position [9, 0]
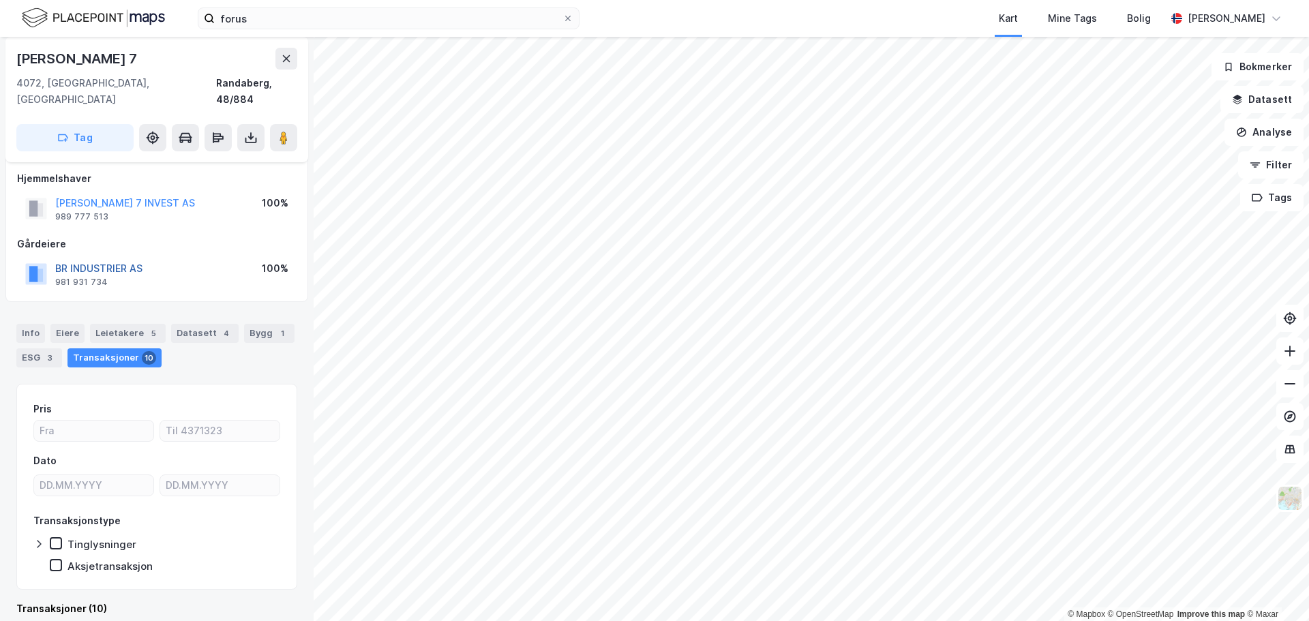
click at [0, 0] on button "BR INDUSTRIER AS" at bounding box center [0, 0] width 0 height 0
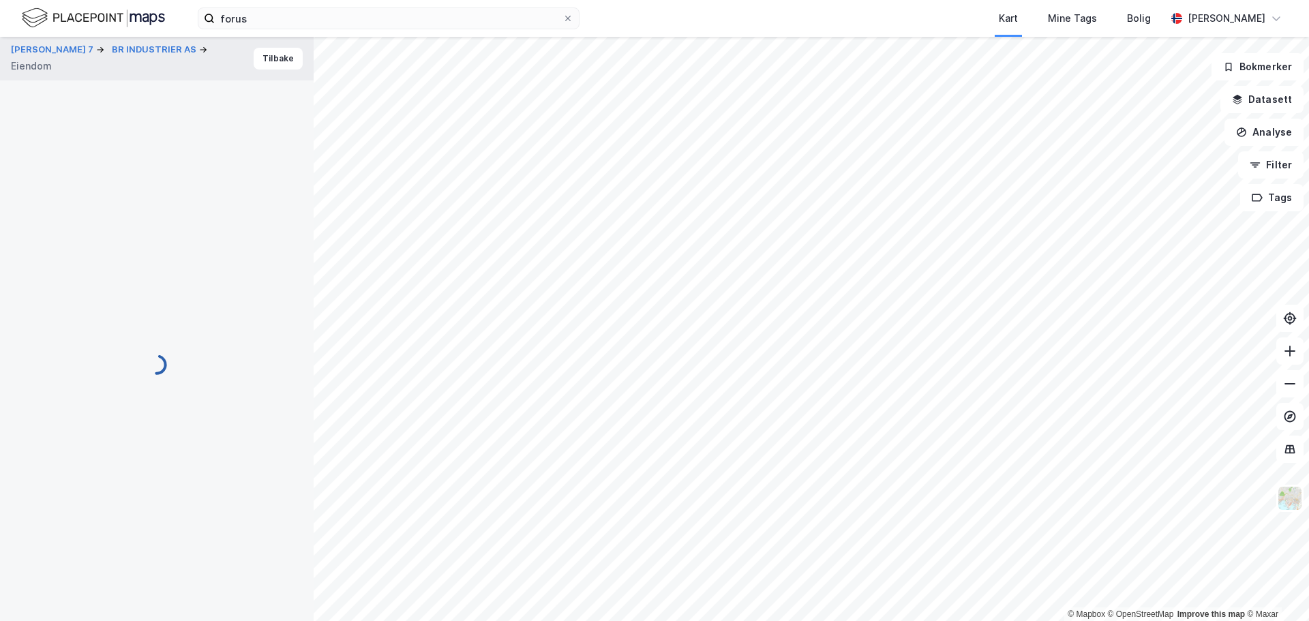
scroll to position [9, 0]
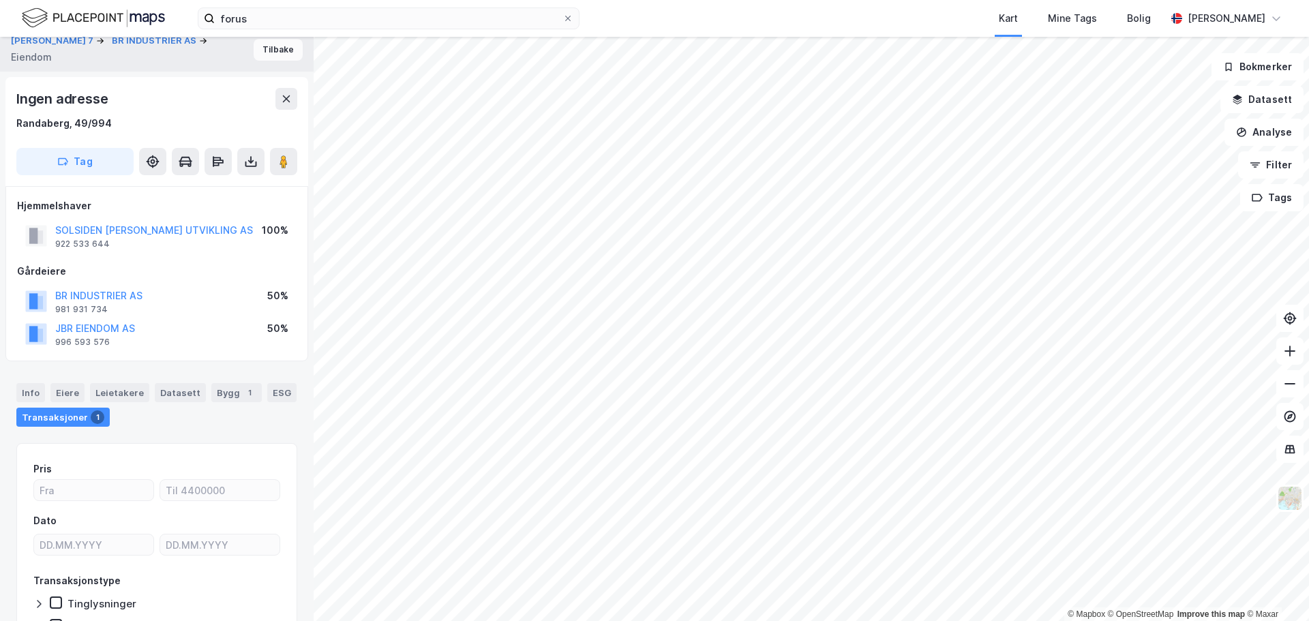
click at [286, 51] on button "Tilbake" at bounding box center [278, 50] width 49 height 22
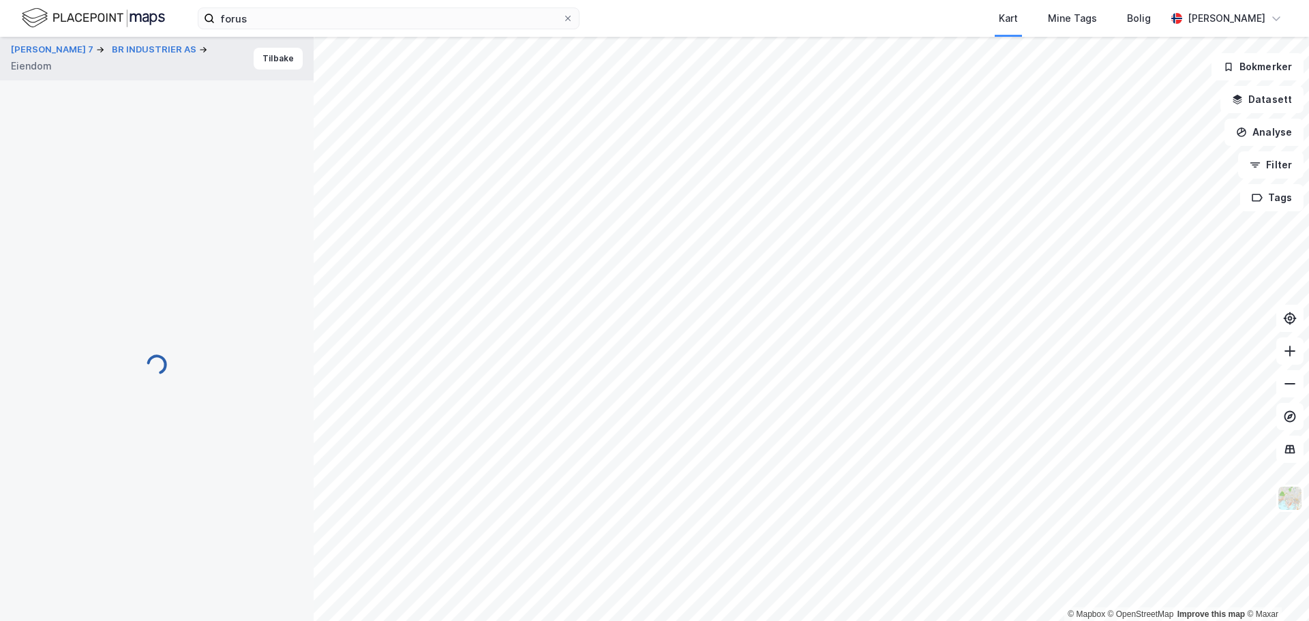
scroll to position [9, 0]
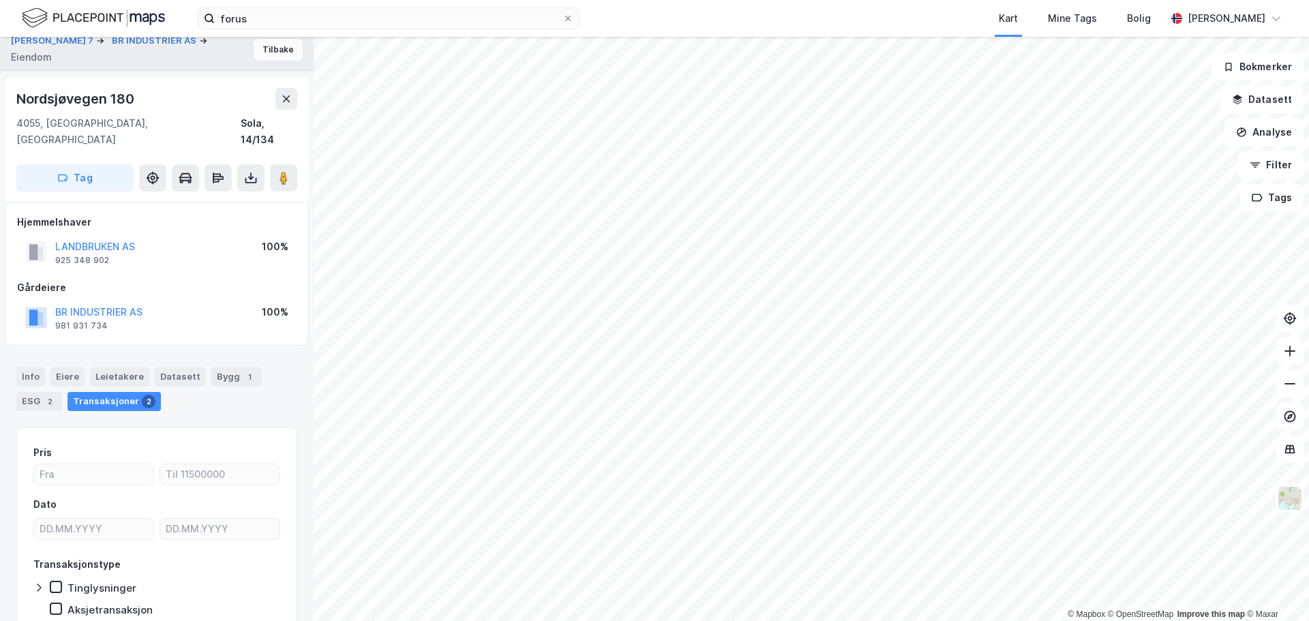
click at [263, 59] on button "Tilbake" at bounding box center [278, 50] width 49 height 22
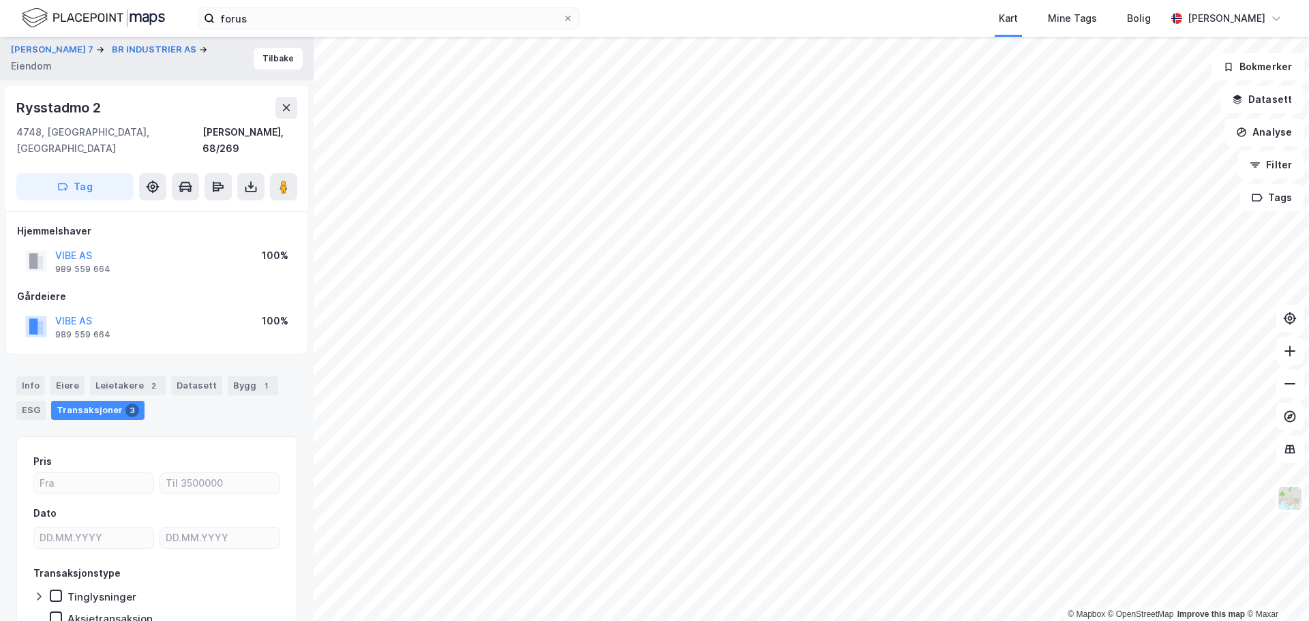
scroll to position [9, 0]
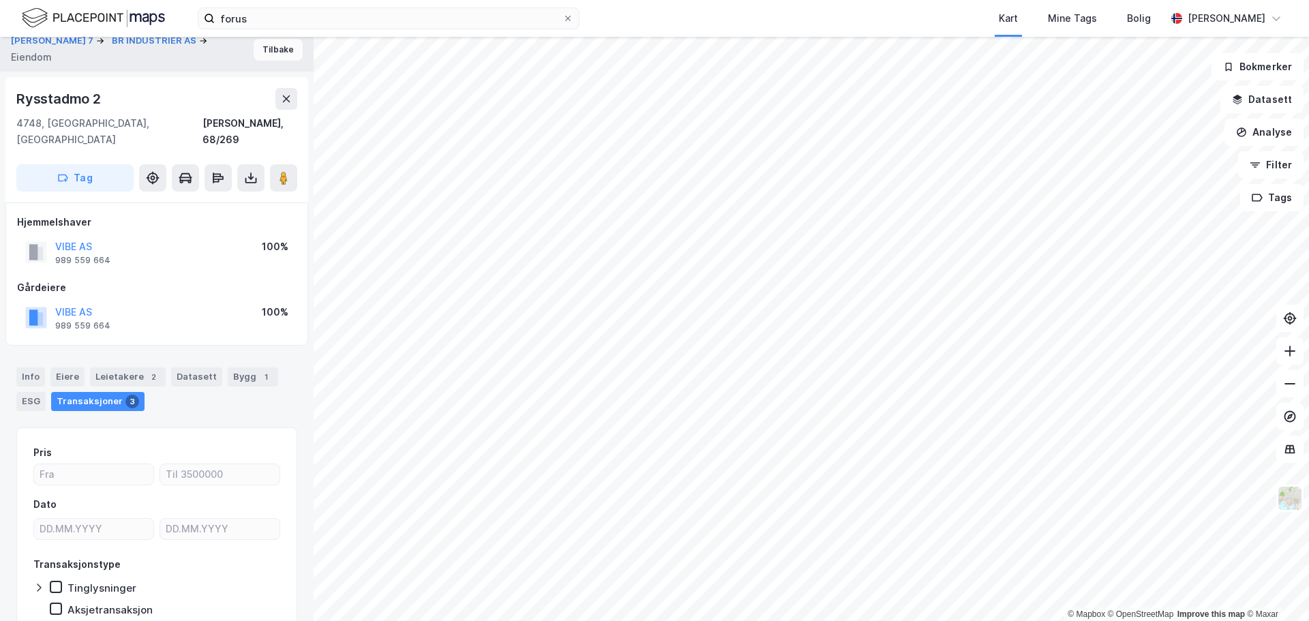
click at [280, 59] on button "Tilbake" at bounding box center [278, 50] width 49 height 22
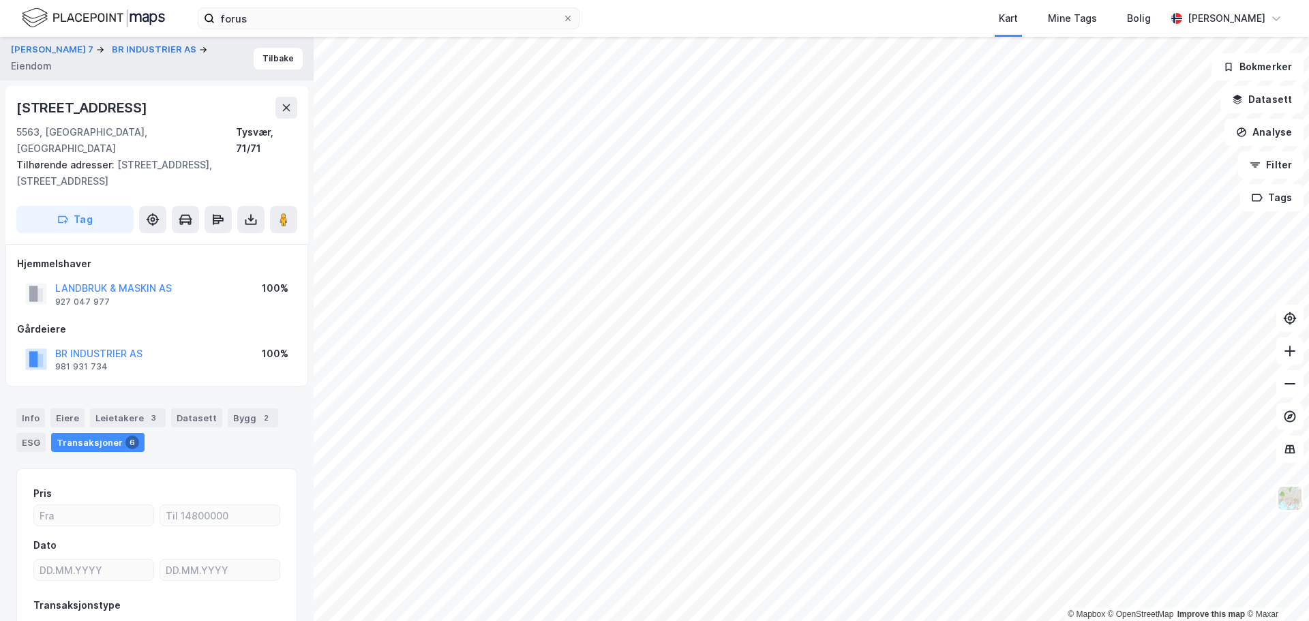
scroll to position [9, 0]
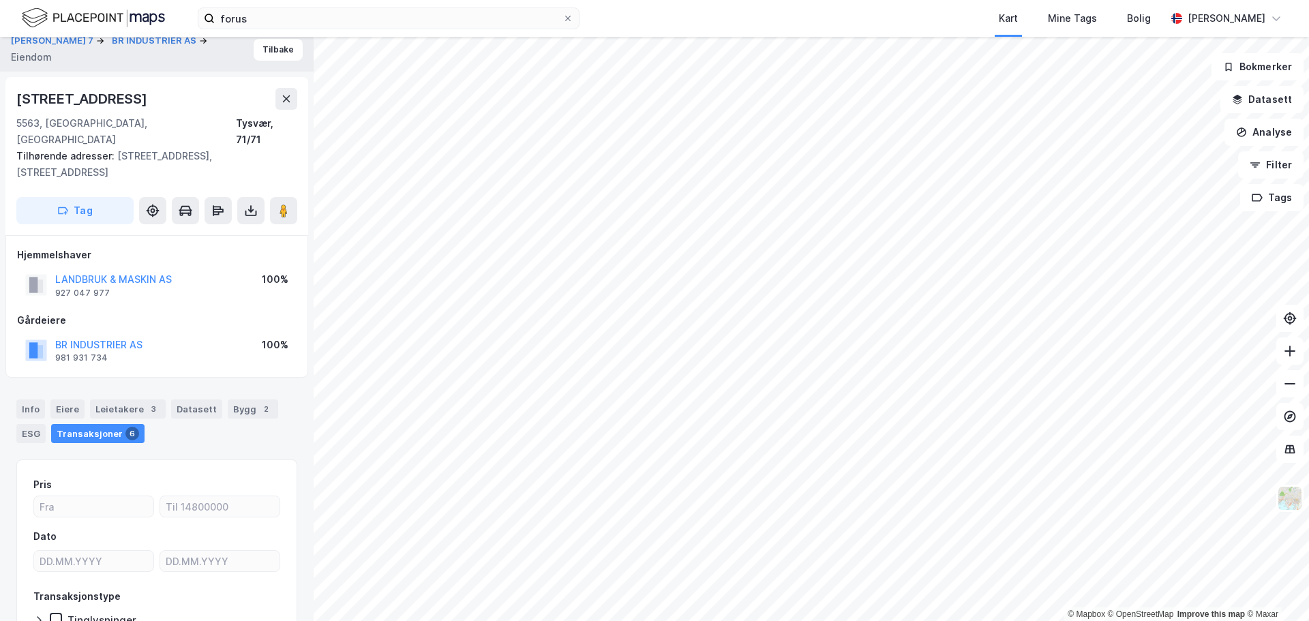
scroll to position [9, 0]
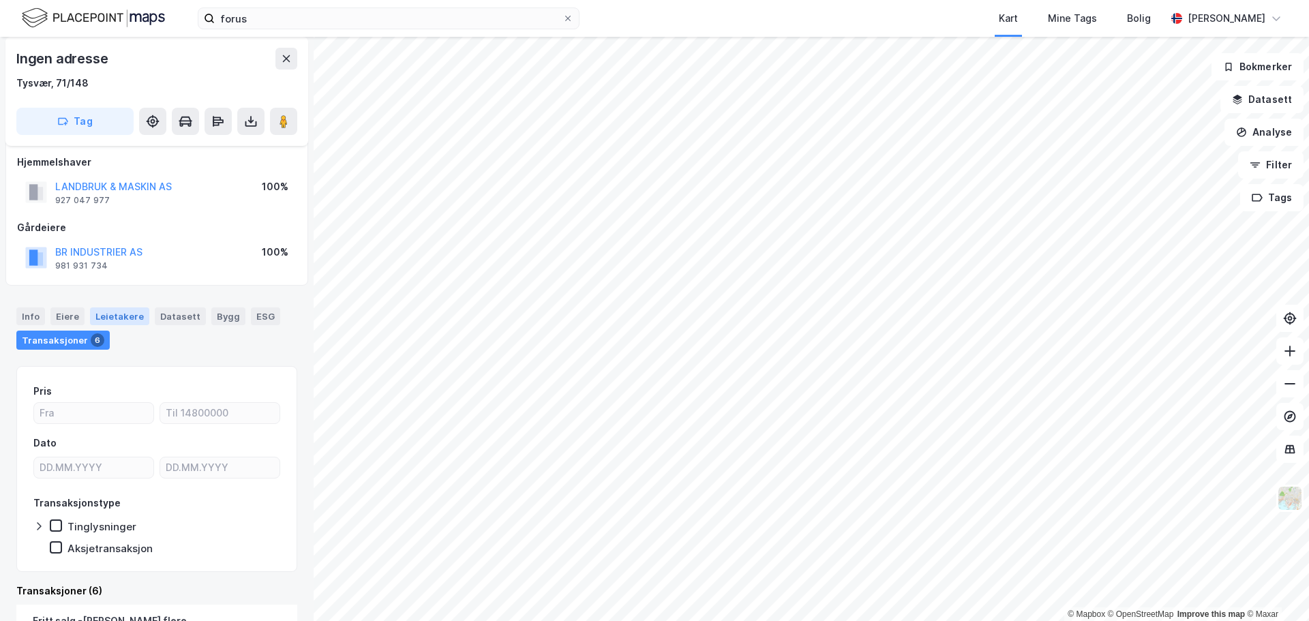
click at [108, 317] on div "Leietakere" at bounding box center [119, 316] width 59 height 18
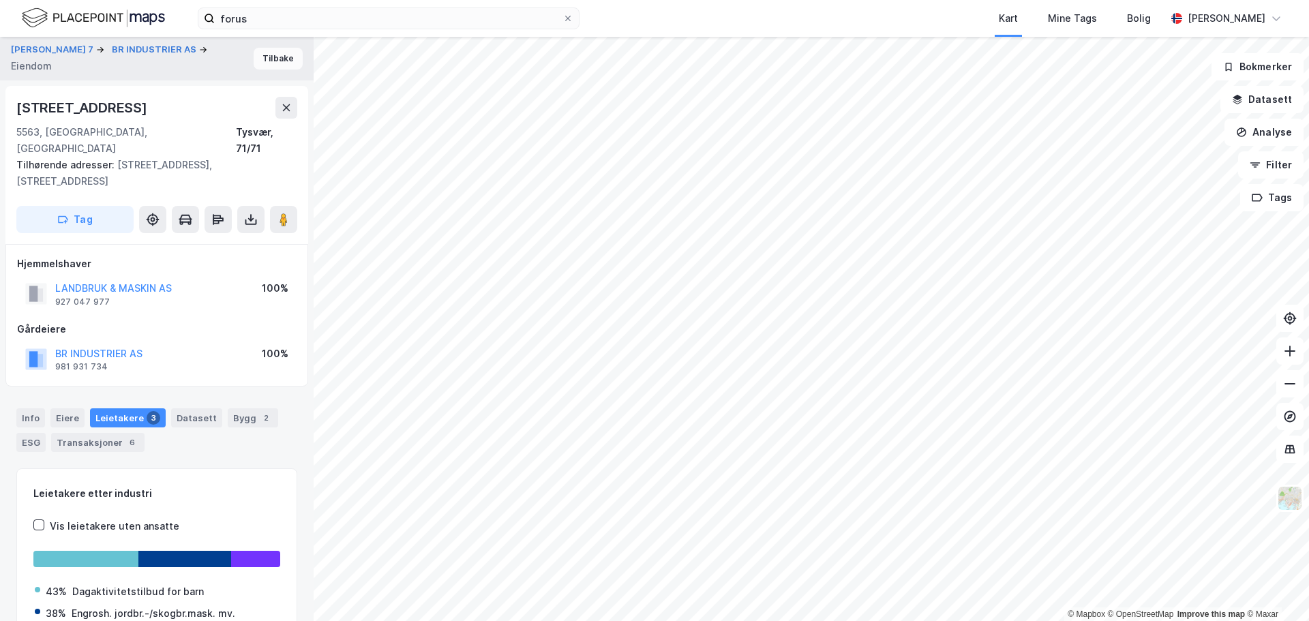
click at [282, 59] on button "Tilbake" at bounding box center [278, 59] width 49 height 22
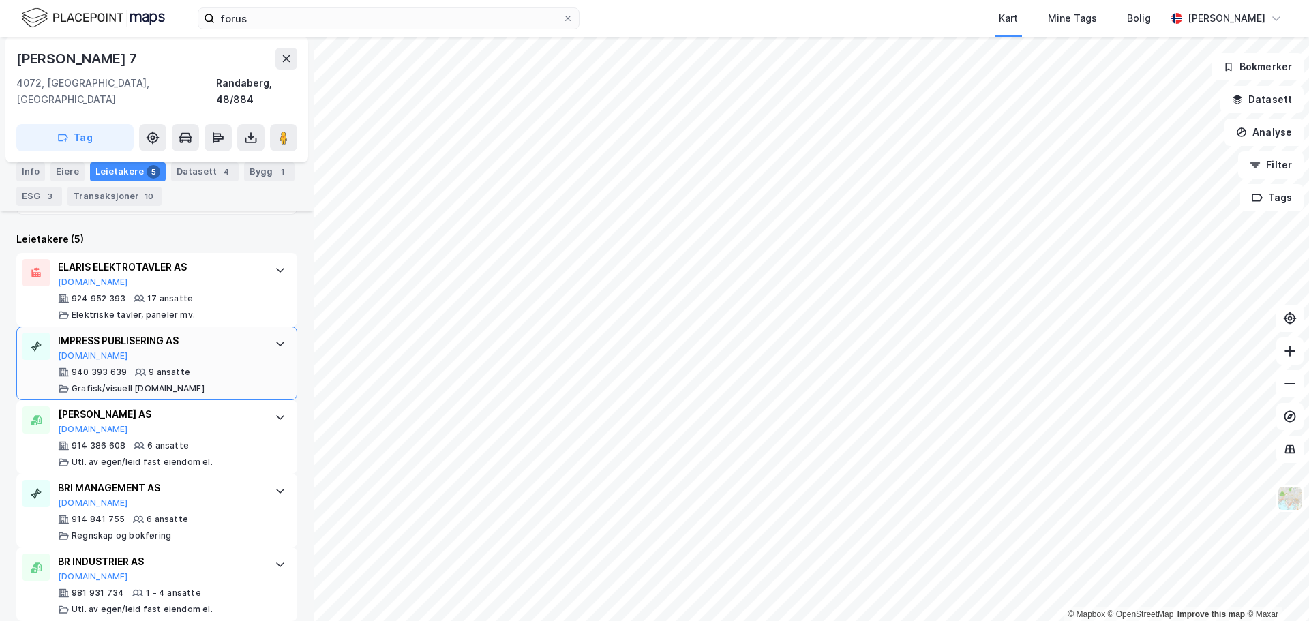
scroll to position [181, 0]
